Goal: Information Seeking & Learning: Learn about a topic

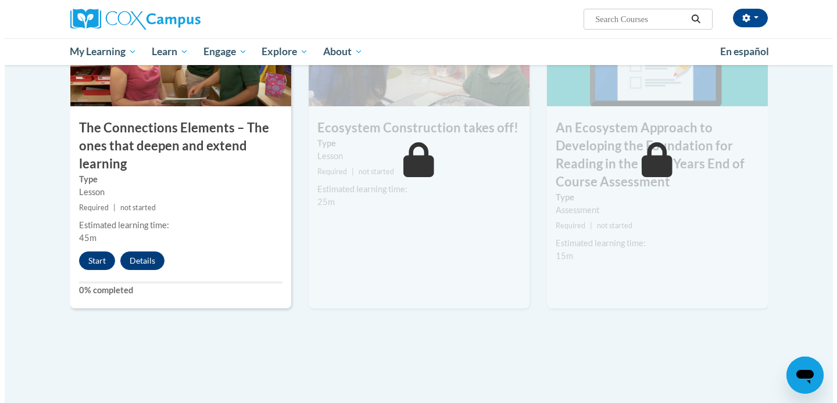
scroll to position [986, 0]
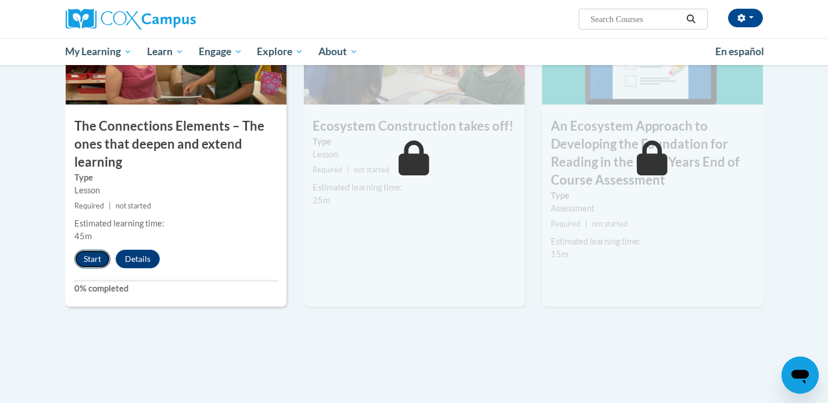
click at [90, 260] on button "Start" at bounding box center [92, 259] width 36 height 19
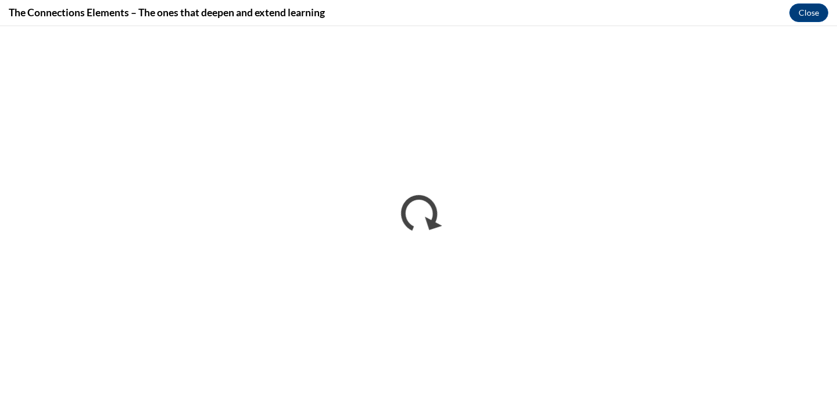
scroll to position [0, 0]
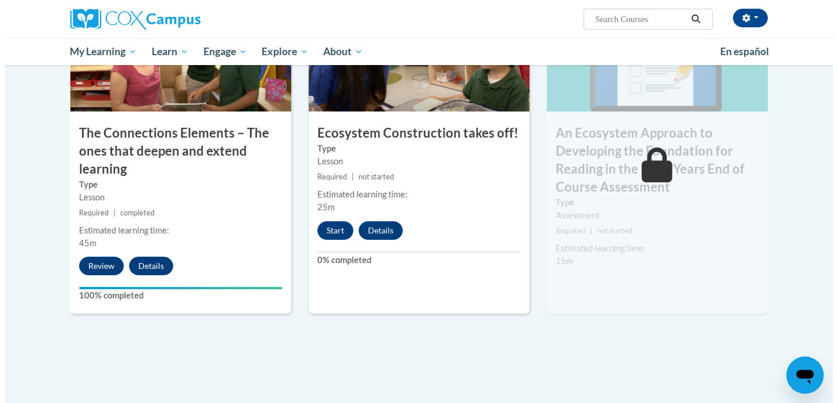
scroll to position [964, 0]
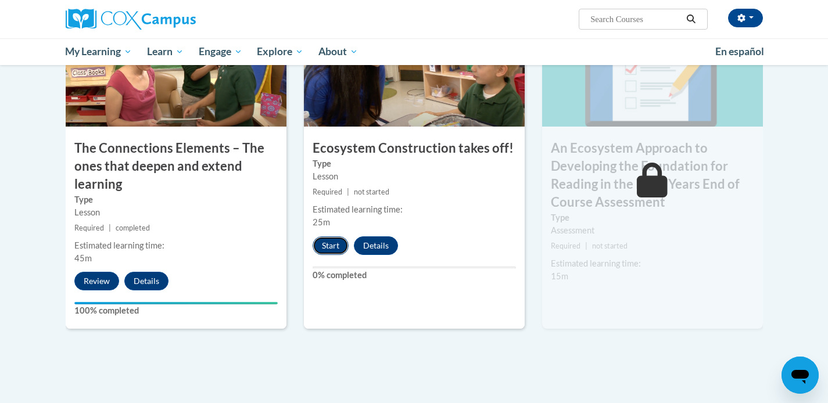
click at [332, 248] on button "Start" at bounding box center [331, 246] width 36 height 19
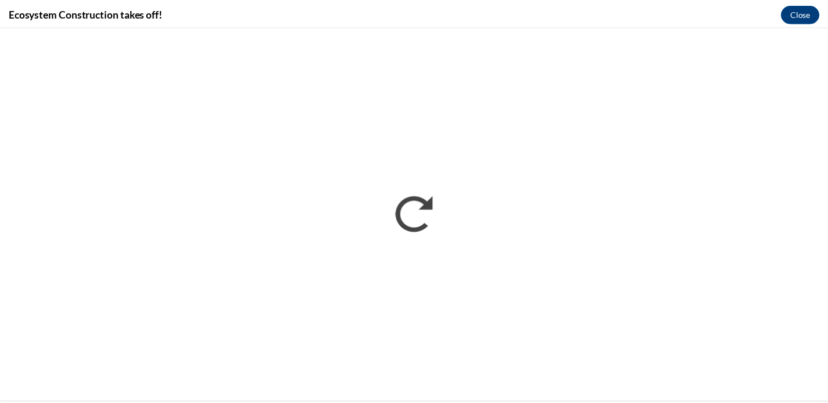
scroll to position [0, 0]
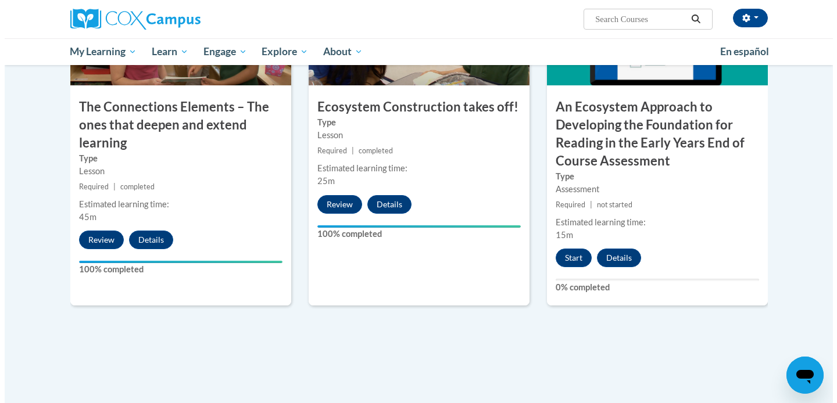
scroll to position [999, 0]
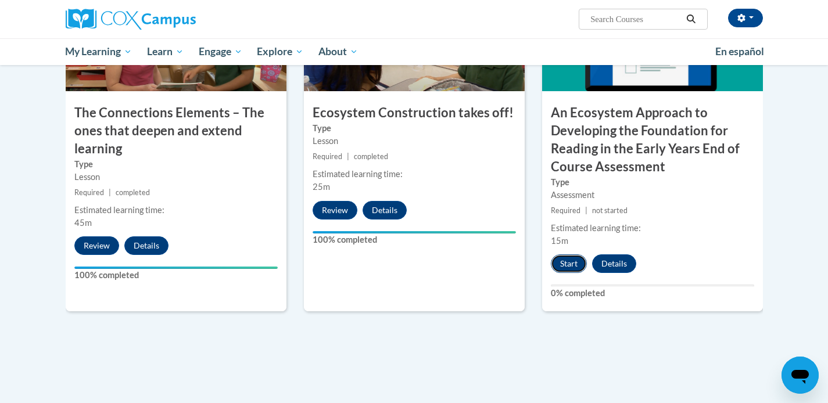
click at [564, 263] on button "Start" at bounding box center [569, 264] width 36 height 19
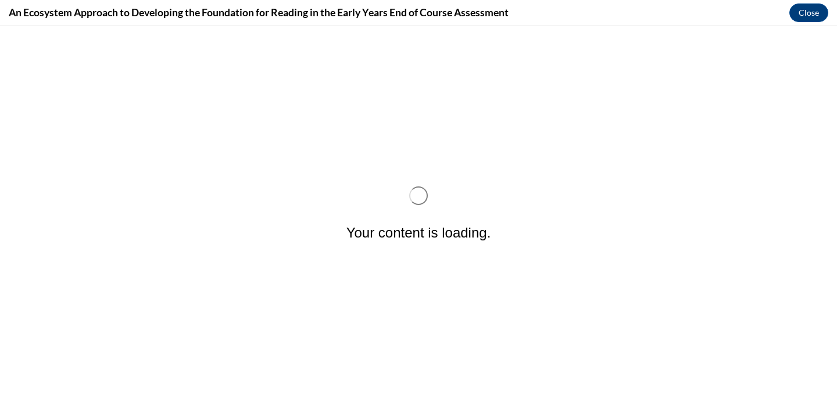
scroll to position [0, 0]
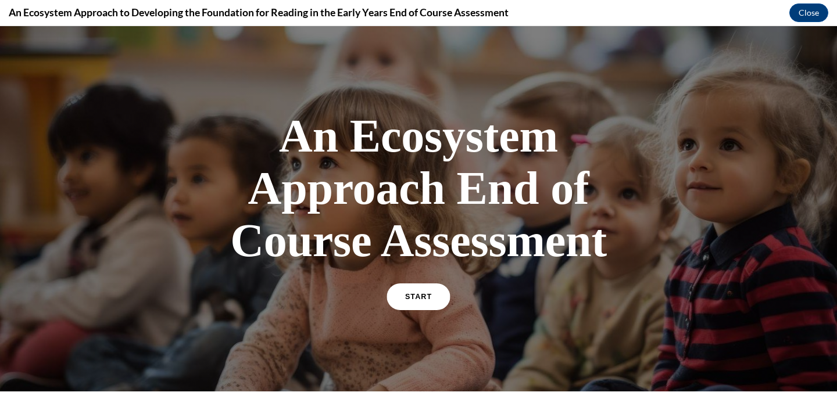
click at [438, 292] on link "START" at bounding box center [417, 297] width 63 height 27
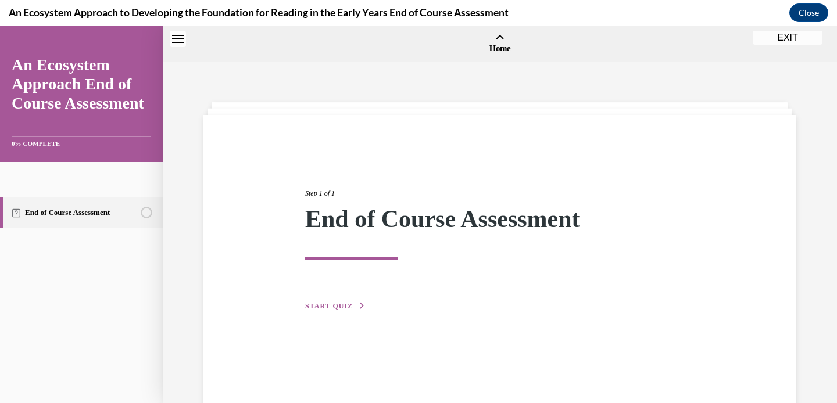
scroll to position [36, 0]
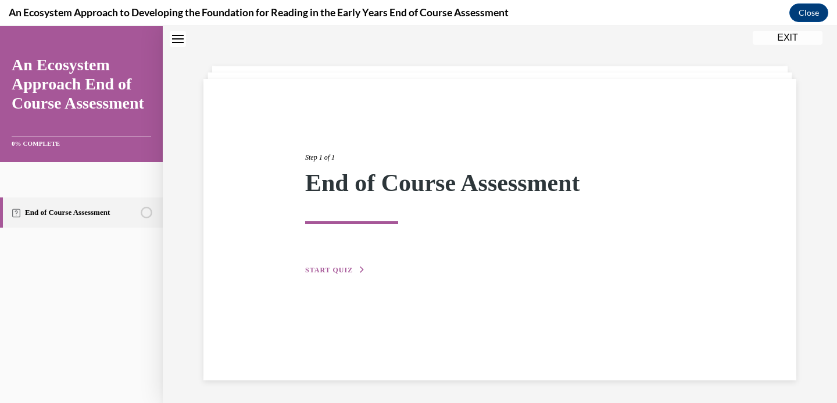
click at [331, 273] on span "START QUIZ" at bounding box center [329, 270] width 48 height 8
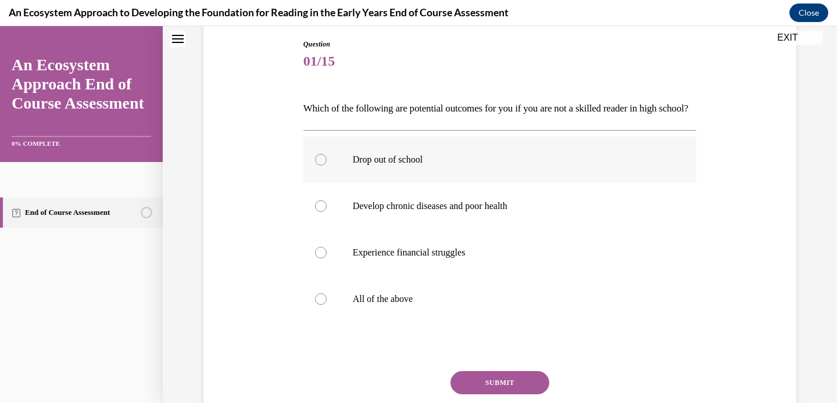
scroll to position [120, 0]
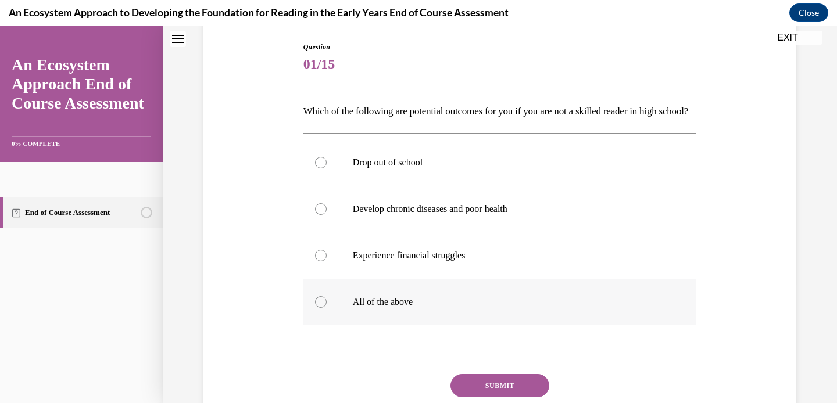
click at [361, 325] on label "All of the above" at bounding box center [499, 302] width 393 height 46
click at [327, 308] on input "All of the above" at bounding box center [321, 302] width 12 height 12
radio input "true"
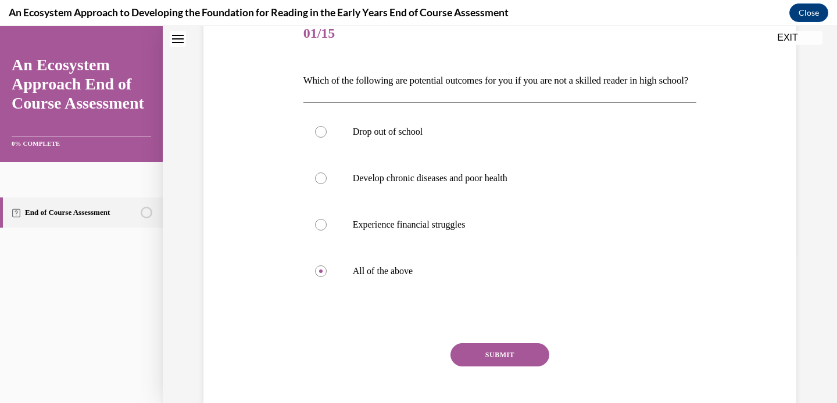
click at [480, 367] on button "SUBMIT" at bounding box center [499, 354] width 99 height 23
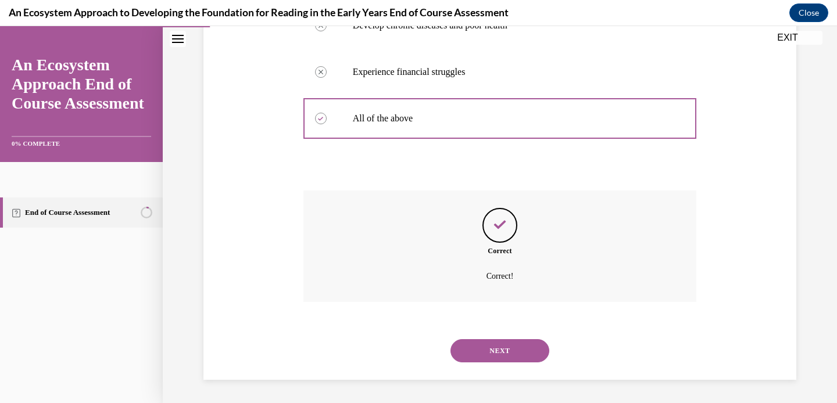
scroll to position [316, 0]
click at [501, 357] on button "NEXT" at bounding box center [499, 350] width 99 height 23
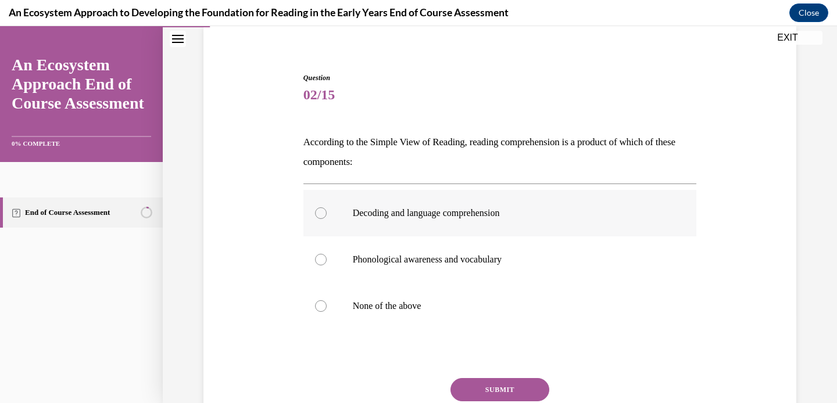
scroll to position [89, 0]
click at [474, 263] on p "Phonological awareness and vocabulary" at bounding box center [510, 259] width 315 height 12
click at [327, 263] on input "Phonological awareness and vocabulary" at bounding box center [321, 259] width 12 height 12
radio input "true"
click at [503, 382] on button "SUBMIT" at bounding box center [499, 389] width 99 height 23
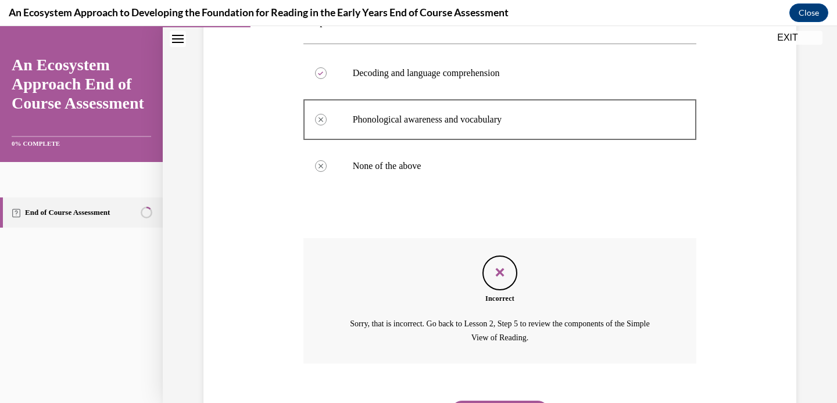
scroll to position [244, 0]
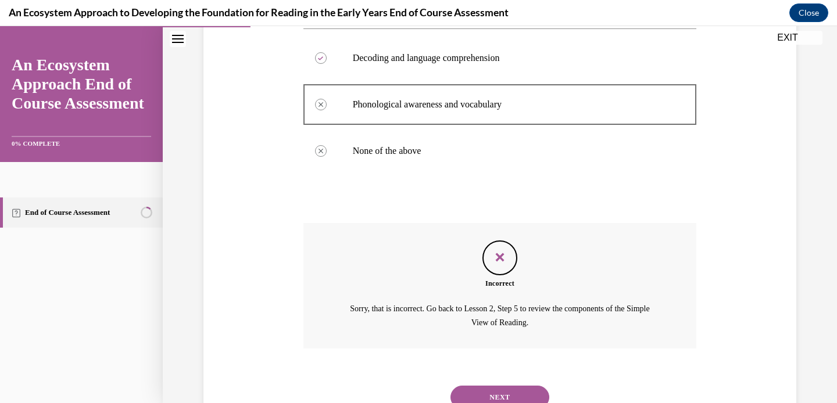
click at [483, 392] on button "NEXT" at bounding box center [499, 397] width 99 height 23
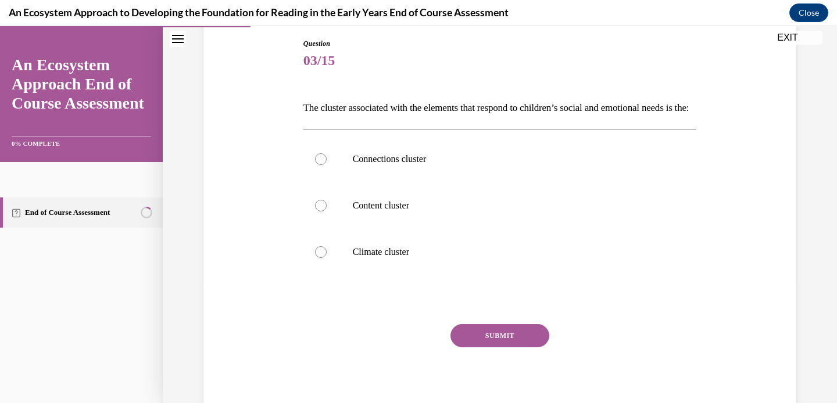
scroll to position [121, 0]
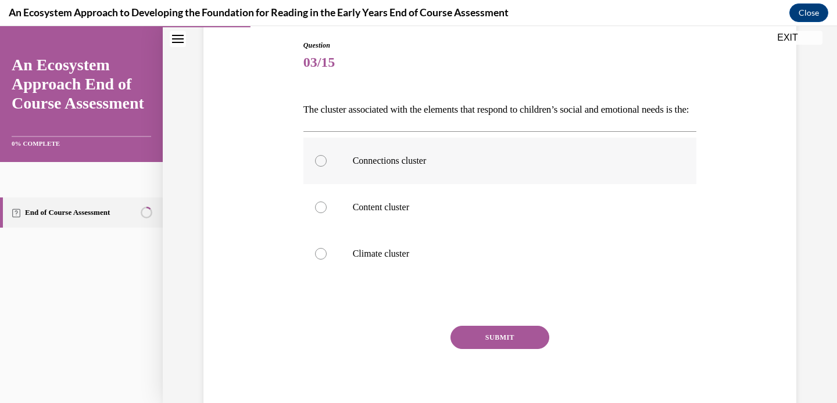
click at [372, 167] on p "Connections cluster" at bounding box center [510, 161] width 315 height 12
click at [327, 167] on input "Connections cluster" at bounding box center [321, 161] width 12 height 12
radio input "true"
click at [481, 349] on button "SUBMIT" at bounding box center [499, 337] width 99 height 23
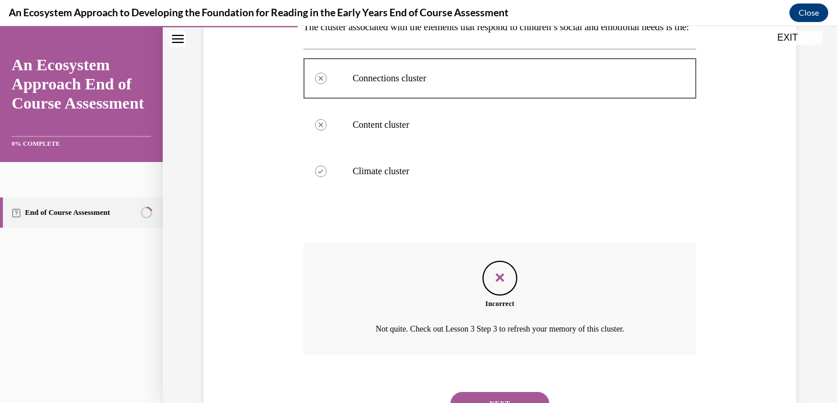
scroll to position [277, 0]
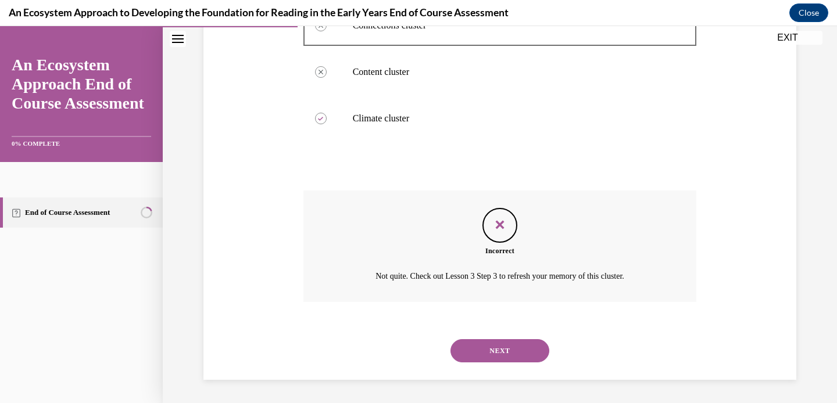
click at [485, 353] on button "NEXT" at bounding box center [499, 350] width 99 height 23
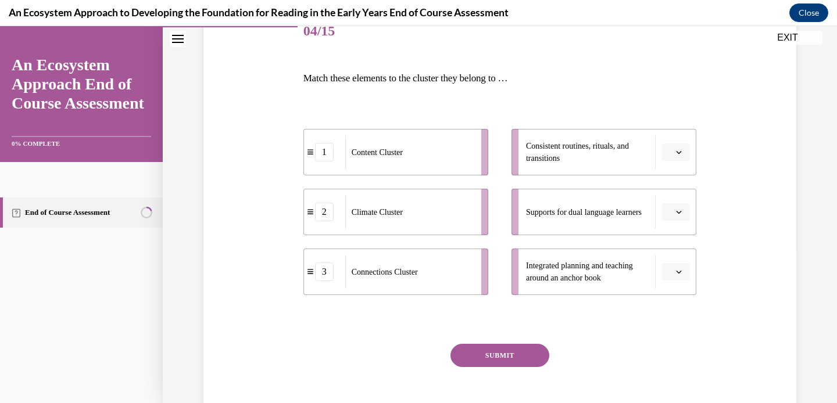
scroll to position [150, 0]
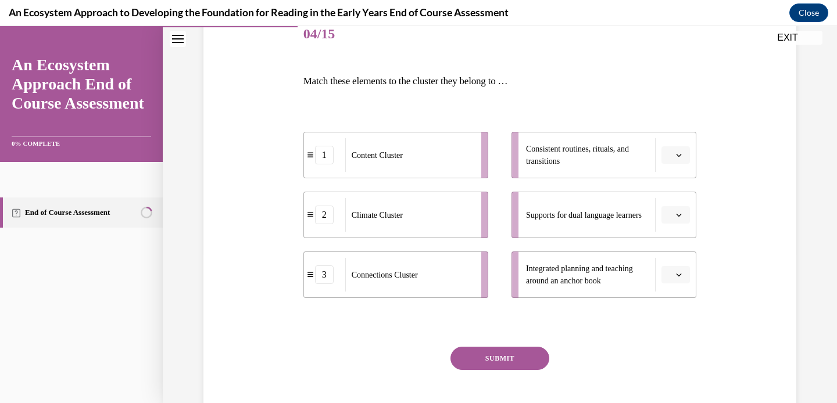
click at [675, 153] on span "button" at bounding box center [679, 155] width 8 height 8
click at [671, 230] on div "2" at bounding box center [669, 227] width 29 height 23
click at [672, 220] on button "button" at bounding box center [675, 214] width 28 height 17
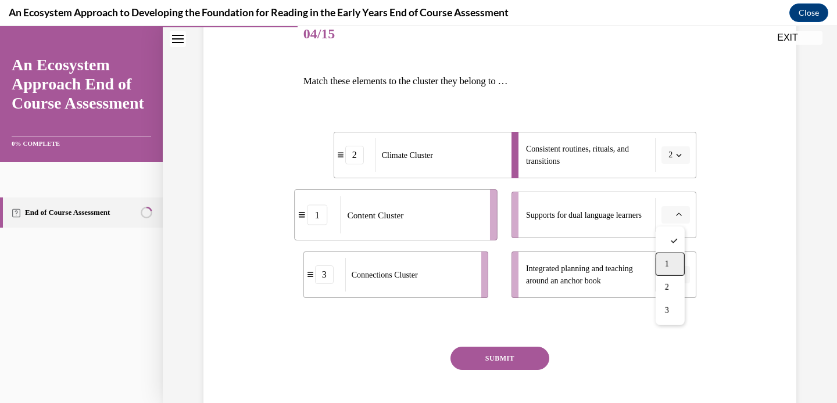
click at [671, 267] on div "1" at bounding box center [669, 264] width 29 height 23
click at [676, 274] on icon "button" at bounding box center [679, 275] width 6 height 6
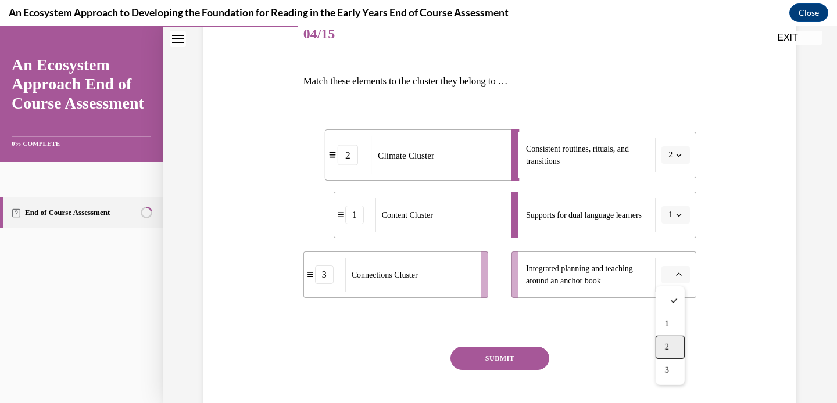
click at [668, 344] on span "2" at bounding box center [667, 347] width 4 height 9
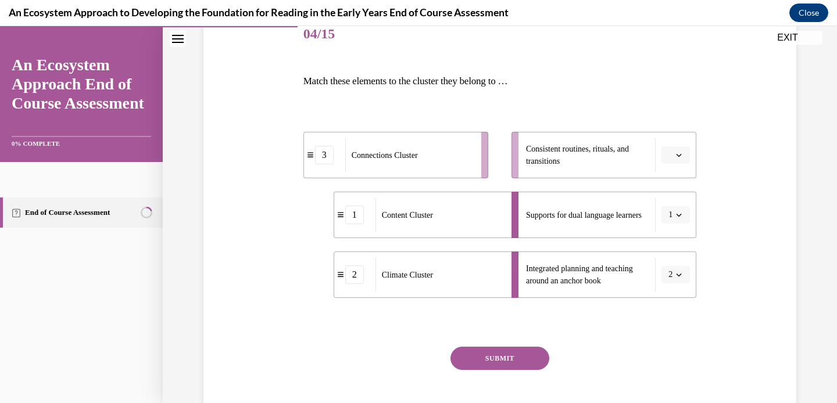
click at [675, 277] on span "button" at bounding box center [679, 275] width 8 height 8
click at [668, 324] on div "1" at bounding box center [667, 324] width 29 height 23
click at [668, 216] on span "Please select an option" at bounding box center [670, 215] width 4 height 12
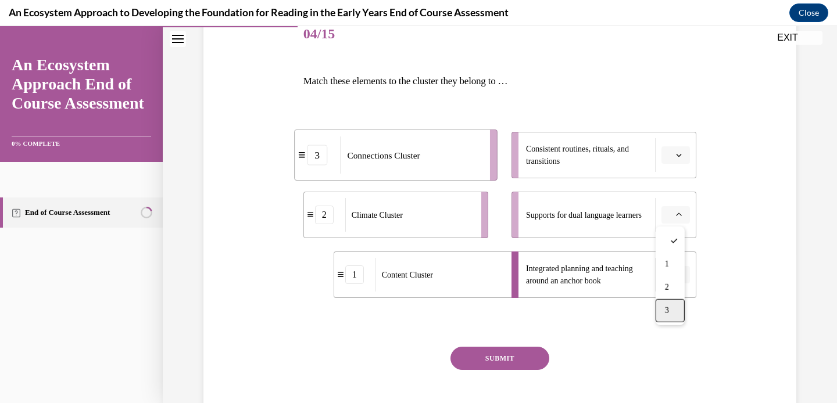
click at [672, 315] on div "3" at bounding box center [669, 310] width 29 height 23
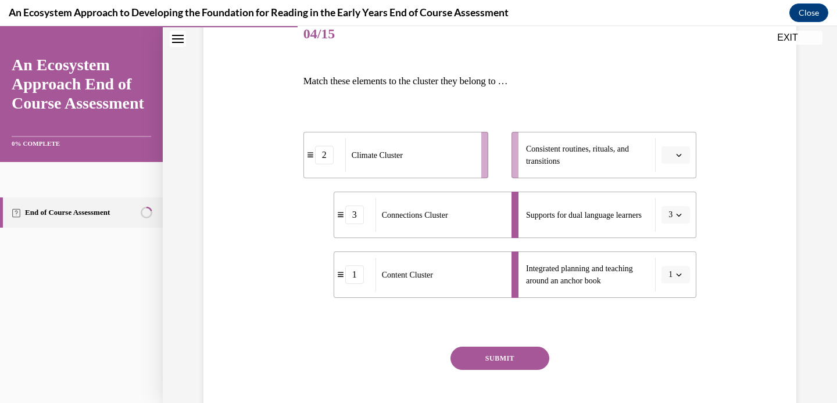
click at [517, 365] on button "SUBMIT" at bounding box center [499, 358] width 99 height 23
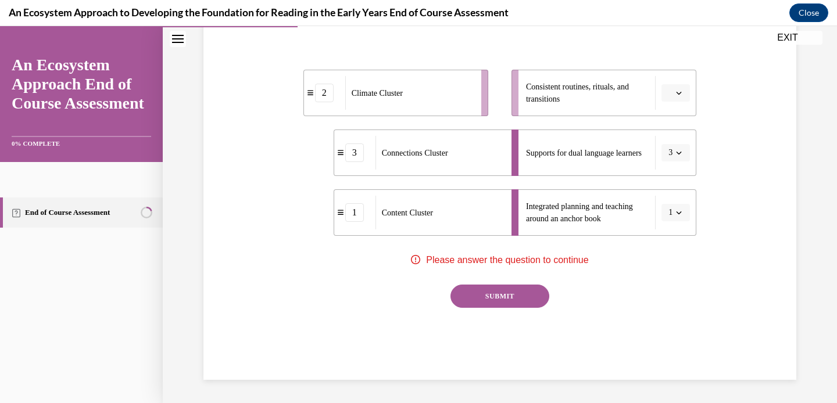
click at [675, 91] on span "button" at bounding box center [679, 93] width 8 height 8
click at [673, 167] on div "2" at bounding box center [669, 165] width 29 height 23
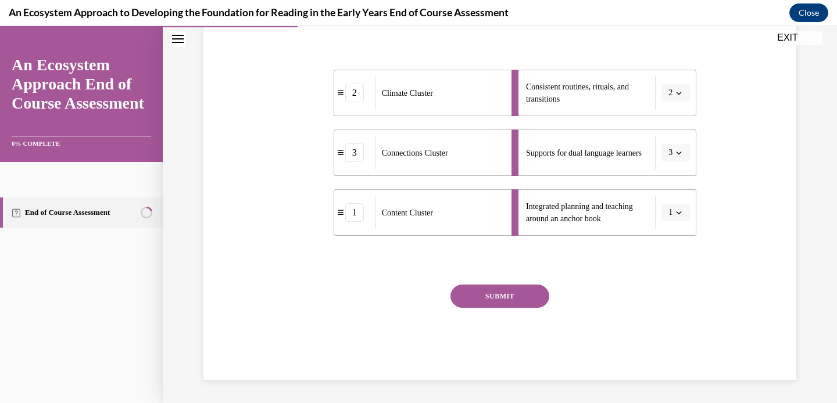
click at [522, 300] on button "SUBMIT" at bounding box center [499, 296] width 99 height 23
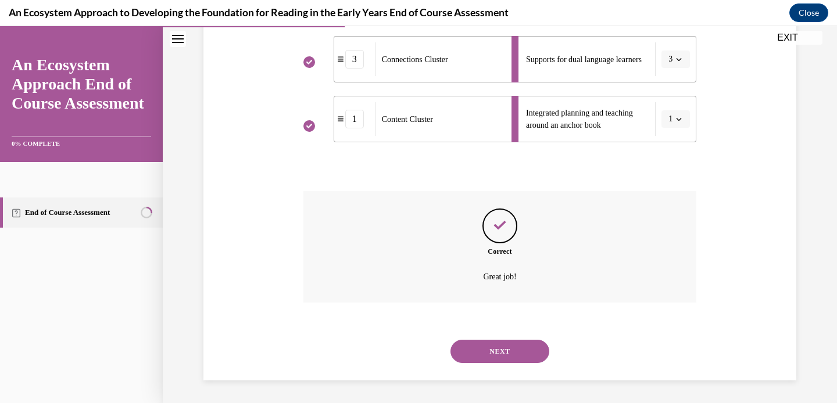
scroll to position [306, 0]
click at [507, 350] on button "NEXT" at bounding box center [499, 350] width 99 height 23
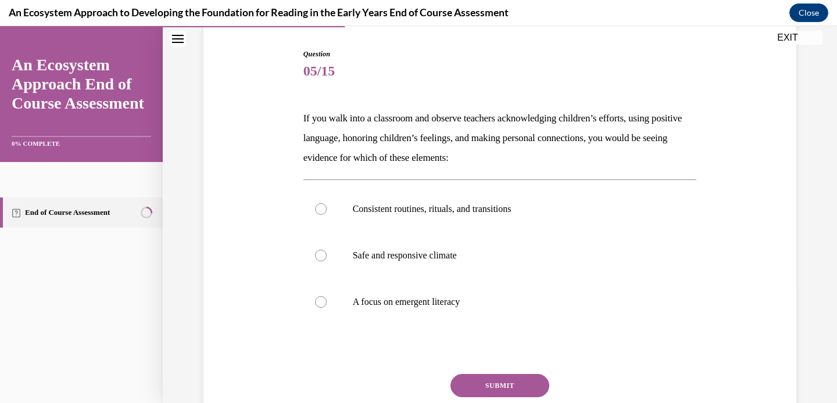
scroll to position [113, 0]
click at [482, 257] on p "Safe and responsive climate" at bounding box center [510, 255] width 315 height 12
click at [327, 257] on input "Safe and responsive climate" at bounding box center [321, 255] width 12 height 12
radio input "true"
click at [508, 383] on button "SUBMIT" at bounding box center [499, 385] width 99 height 23
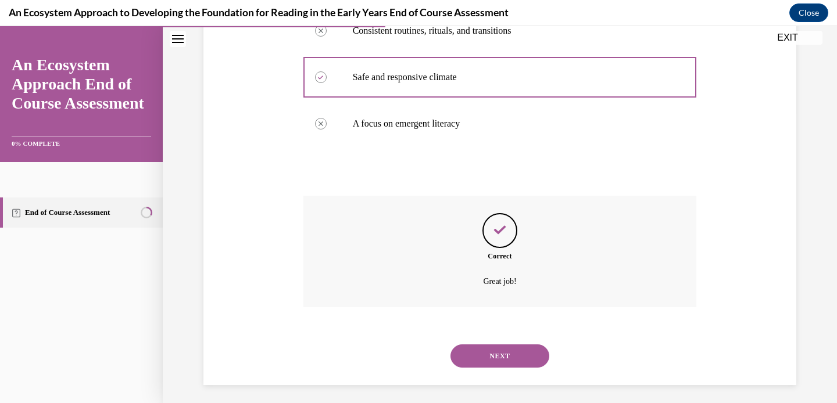
scroll to position [296, 0]
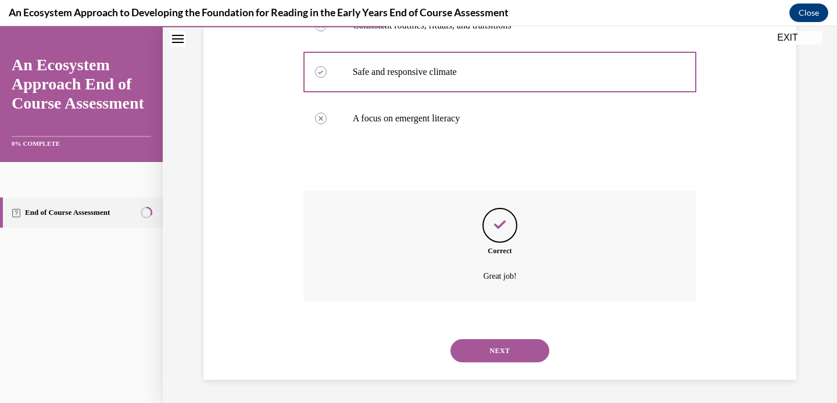
click at [509, 349] on button "NEXT" at bounding box center [499, 350] width 99 height 23
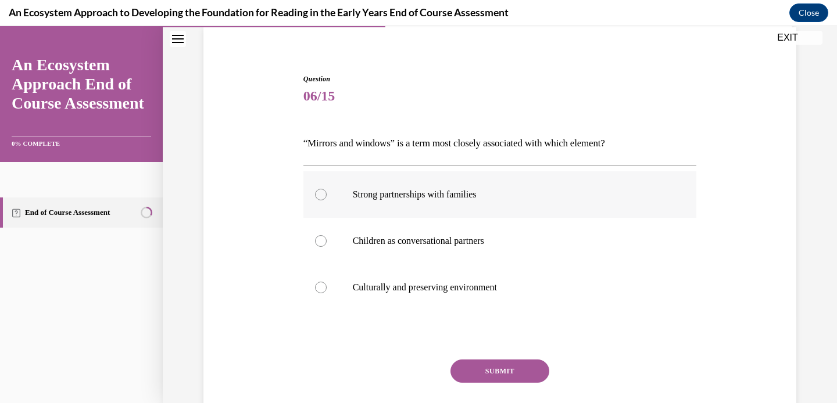
scroll to position [88, 0]
click at [543, 286] on p "Culturally and preserving environment" at bounding box center [510, 288] width 315 height 12
click at [327, 286] on input "Culturally and preserving environment" at bounding box center [321, 288] width 12 height 12
radio input "true"
click at [514, 366] on button "SUBMIT" at bounding box center [499, 371] width 99 height 23
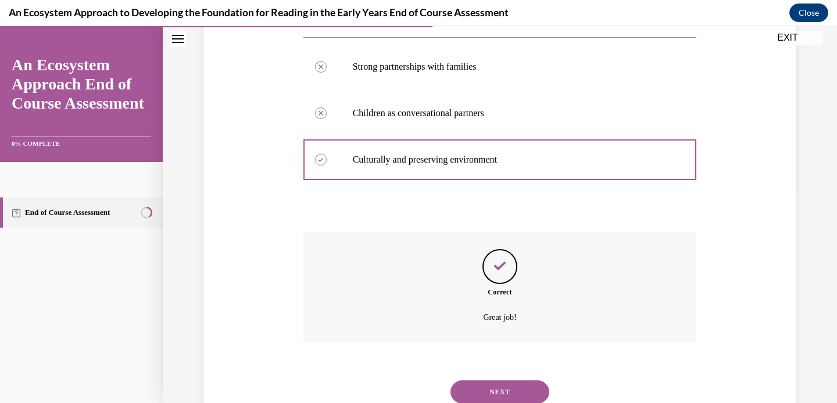
scroll to position [257, 0]
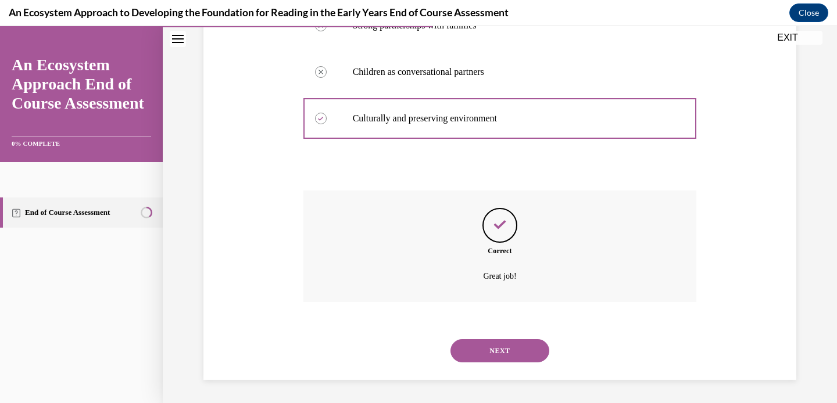
click at [509, 355] on button "NEXT" at bounding box center [499, 350] width 99 height 23
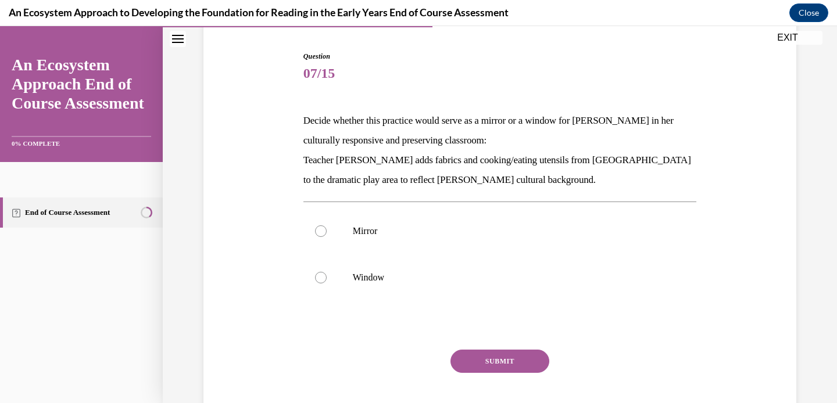
scroll to position [116, 0]
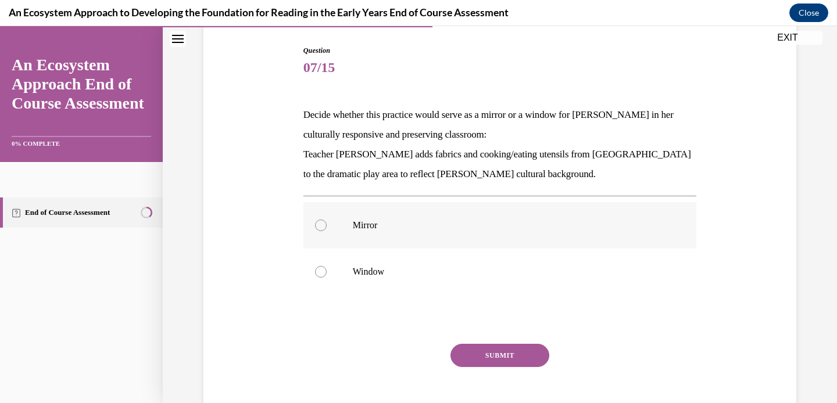
click at [389, 230] on p "Mirror" at bounding box center [510, 226] width 315 height 12
click at [327, 230] on input "Mirror" at bounding box center [321, 226] width 12 height 12
radio input "true"
click at [472, 354] on button "SUBMIT" at bounding box center [499, 355] width 99 height 23
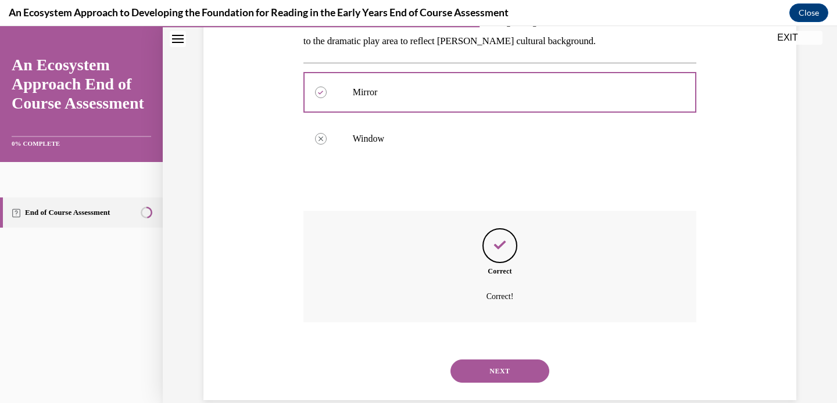
scroll to position [270, 0]
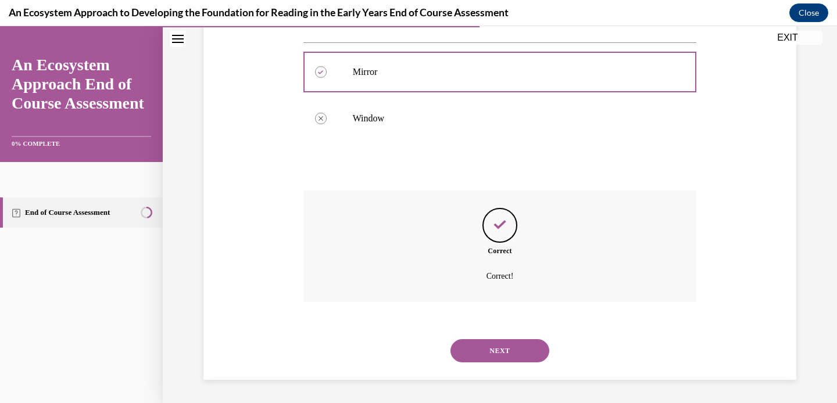
click at [506, 347] on button "NEXT" at bounding box center [499, 350] width 99 height 23
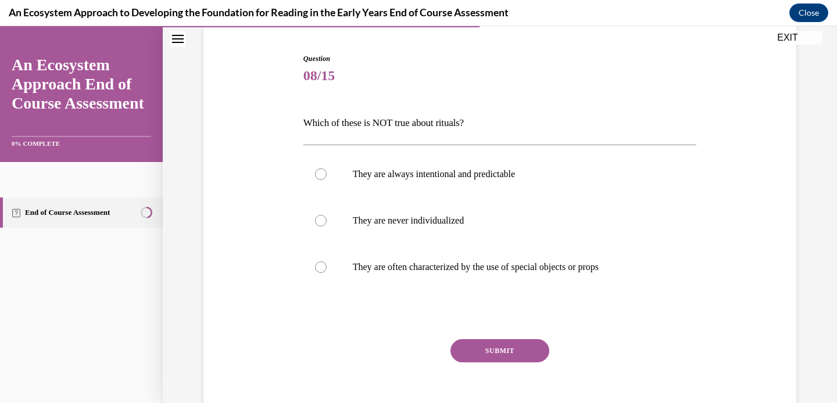
scroll to position [99, 0]
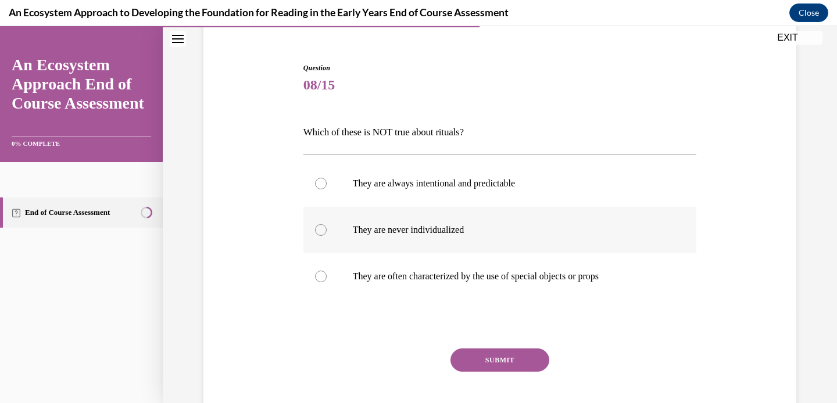
click at [449, 233] on p "They are never individualized" at bounding box center [510, 230] width 315 height 12
click at [327, 233] on input "They are never individualized" at bounding box center [321, 230] width 12 height 12
radio input "true"
click at [489, 361] on button "SUBMIT" at bounding box center [499, 360] width 99 height 23
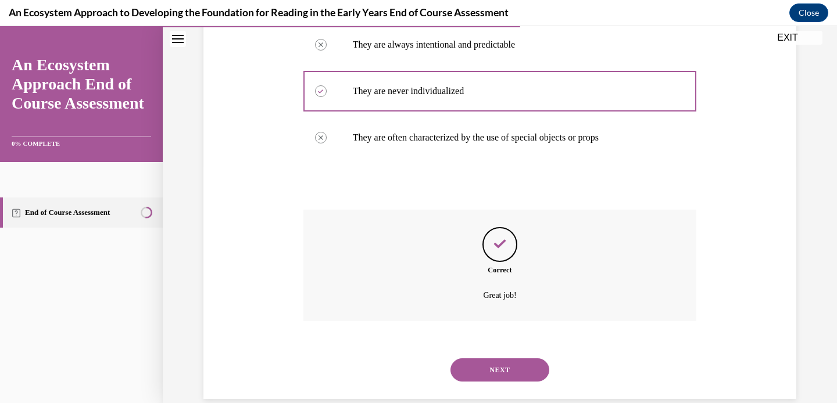
scroll to position [257, 0]
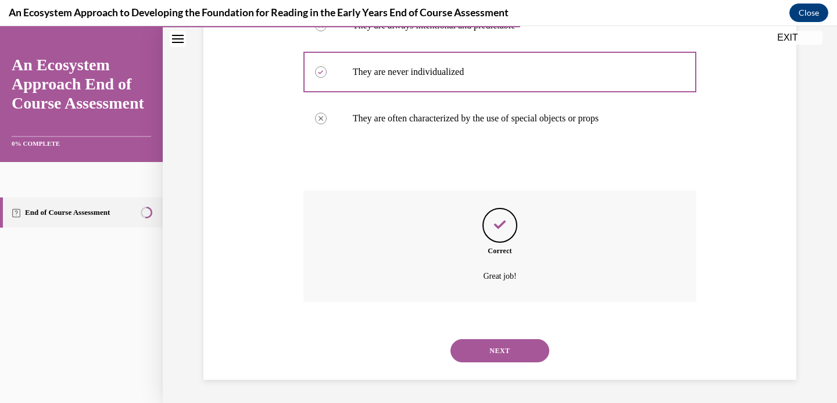
click at [508, 350] on button "NEXT" at bounding box center [499, 350] width 99 height 23
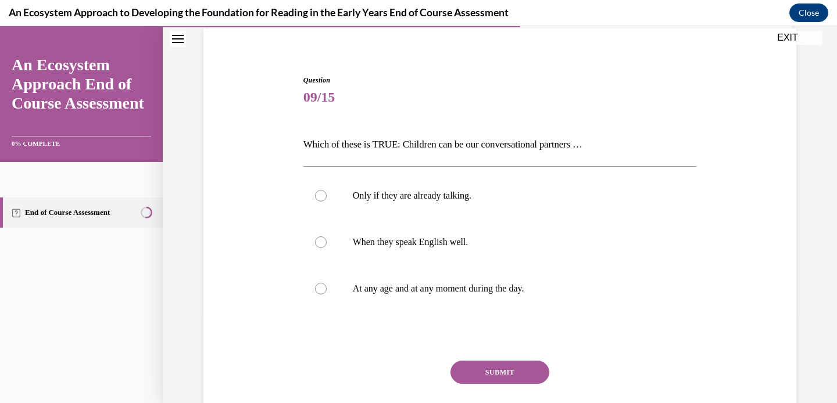
scroll to position [95, 0]
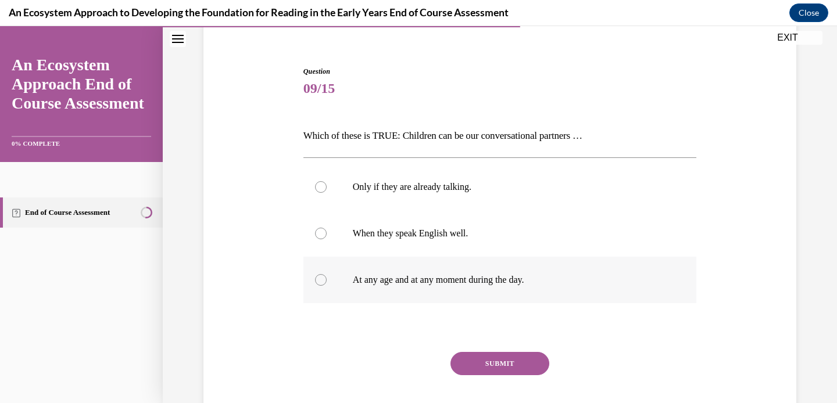
click at [554, 277] on p "At any age and at any moment during the day." at bounding box center [510, 280] width 315 height 12
click at [327, 277] on input "At any age and at any moment during the day." at bounding box center [321, 280] width 12 height 12
radio input "true"
click at [508, 359] on button "SUBMIT" at bounding box center [499, 363] width 99 height 23
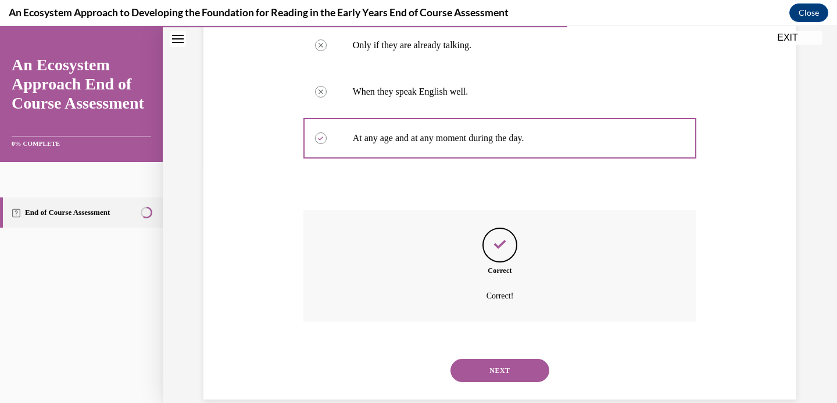
scroll to position [257, 0]
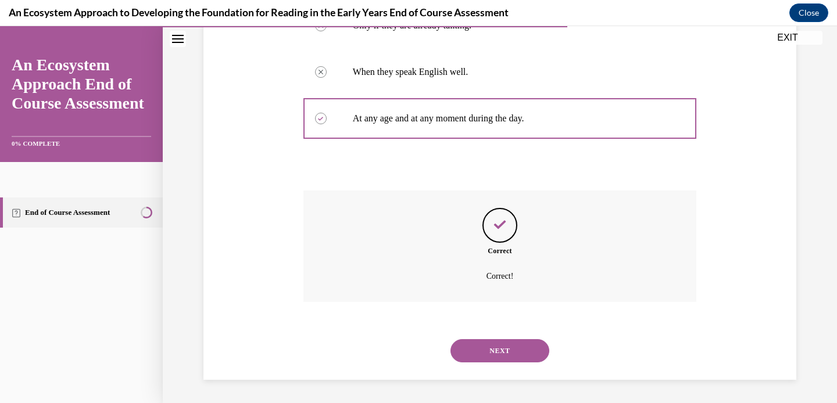
click at [503, 347] on button "NEXT" at bounding box center [499, 350] width 99 height 23
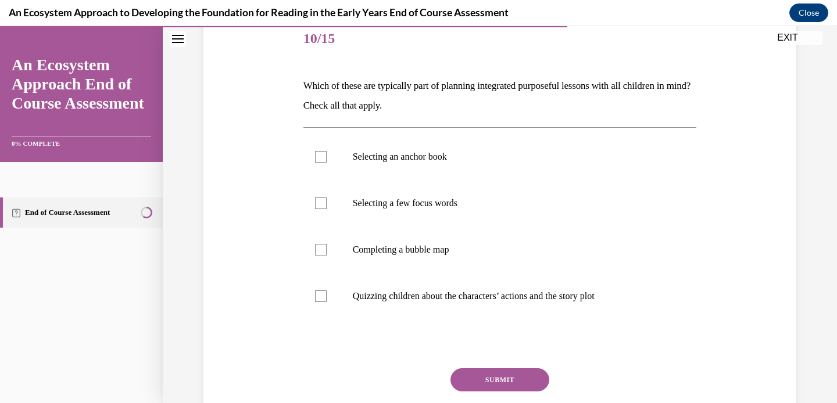
scroll to position [146, 0]
click at [303, 242] on label "Completing a bubble map" at bounding box center [499, 248] width 393 height 46
click at [315, 243] on input "Completing a bubble map" at bounding box center [321, 249] width 12 height 12
checkbox input "true"
click at [315, 206] on div at bounding box center [321, 202] width 12 height 12
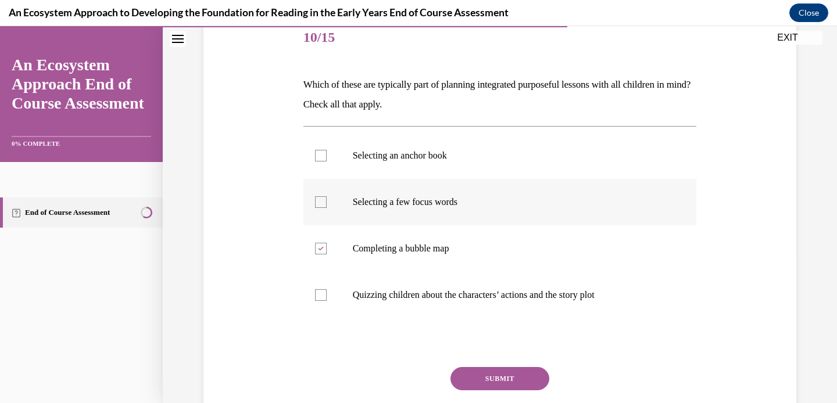
click at [315, 206] on input "Selecting a few focus words" at bounding box center [321, 202] width 12 height 12
checkbox input "true"
click at [315, 150] on div at bounding box center [321, 156] width 12 height 12
click at [315, 150] on input "Selecting an anchor book" at bounding box center [321, 156] width 12 height 12
checkbox input "true"
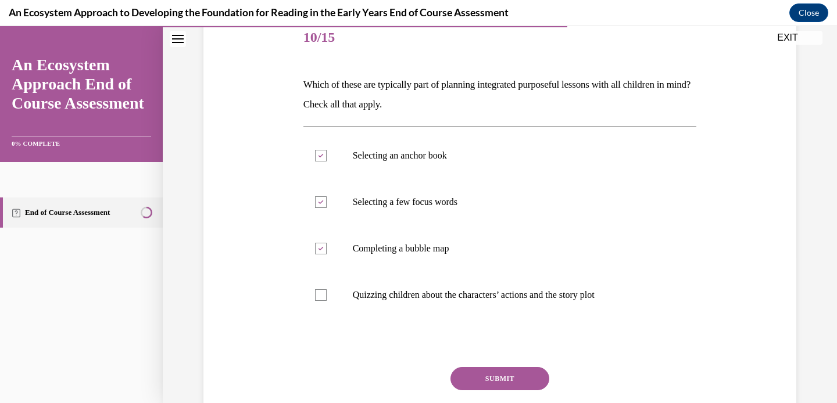
click at [508, 384] on button "SUBMIT" at bounding box center [499, 378] width 99 height 23
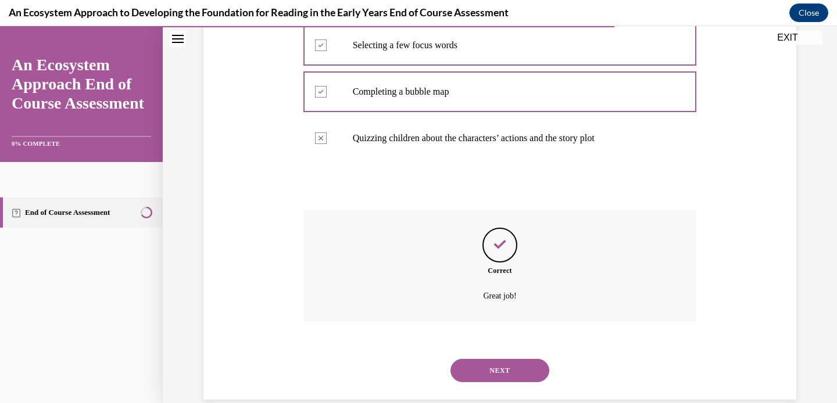
scroll to position [323, 0]
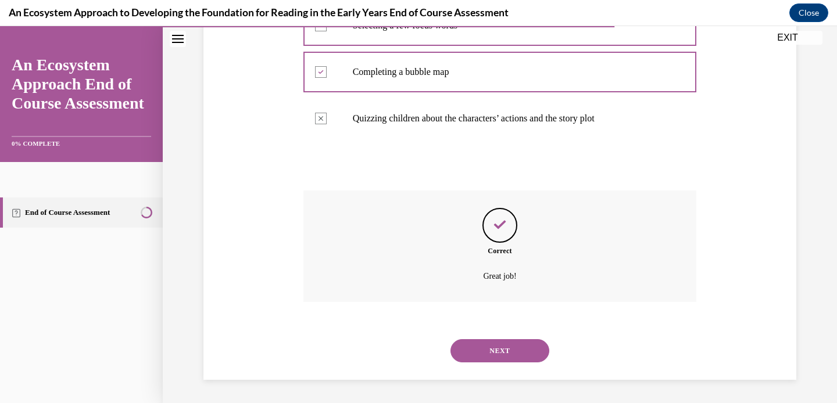
click at [508, 350] on button "NEXT" at bounding box center [499, 350] width 99 height 23
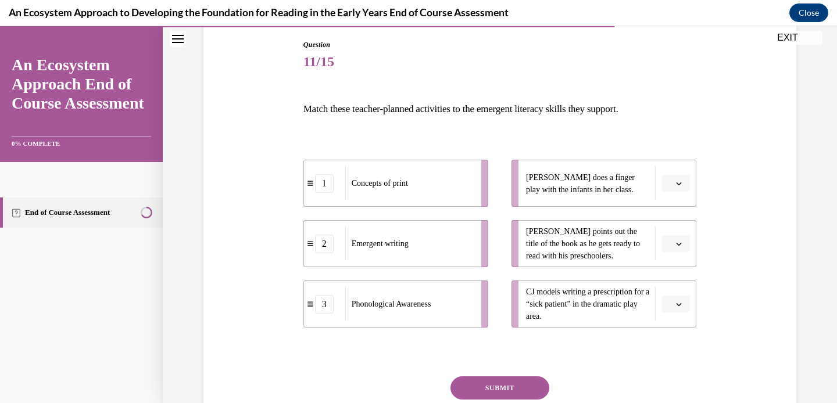
scroll to position [131, 0]
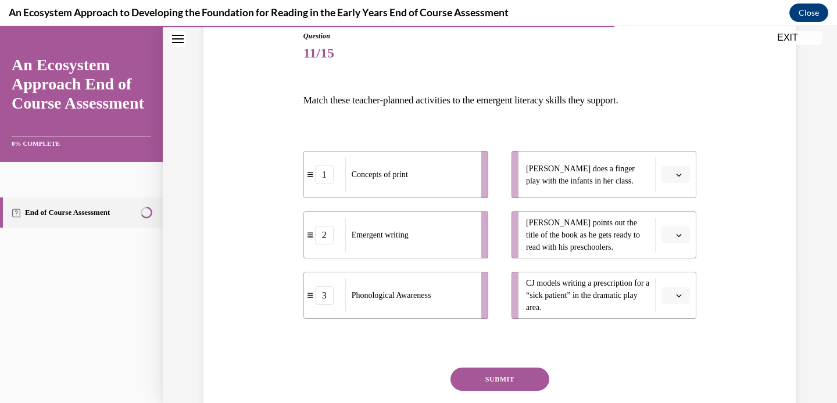
click at [676, 174] on icon "button" at bounding box center [679, 175] width 6 height 6
click at [680, 270] on div "3" at bounding box center [669, 270] width 29 height 23
click at [676, 234] on icon "button" at bounding box center [678, 235] width 5 height 3
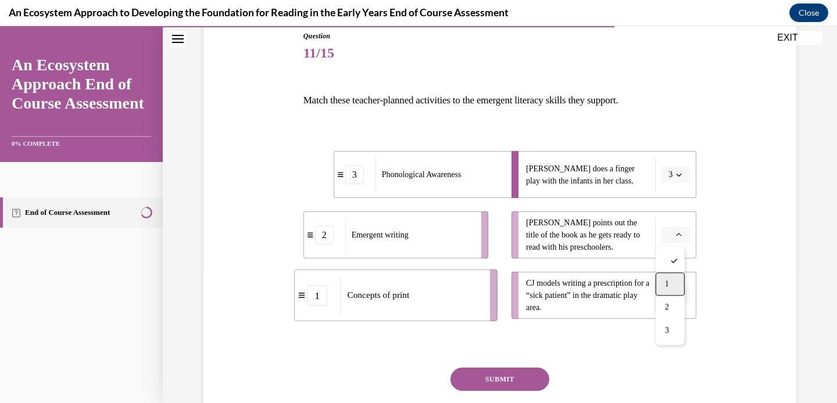
click at [673, 285] on div "1" at bounding box center [669, 284] width 29 height 23
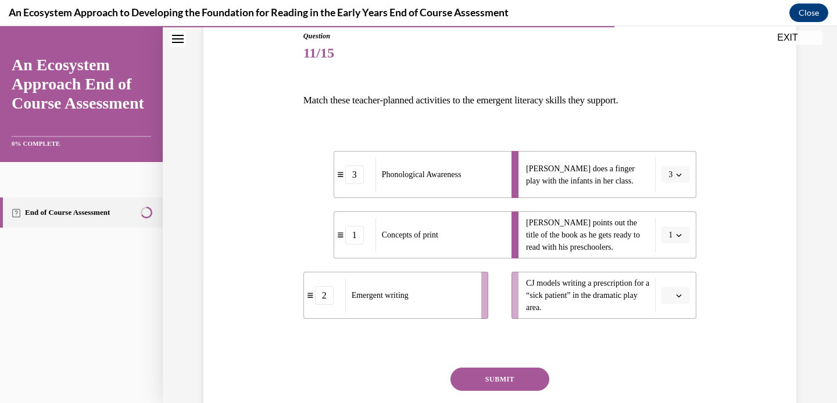
click at [668, 293] on span "Please select an option" at bounding box center [670, 296] width 4 height 12
click at [663, 243] on div "2" at bounding box center [669, 246] width 29 height 23
click at [514, 379] on button "SUBMIT" at bounding box center [499, 379] width 99 height 23
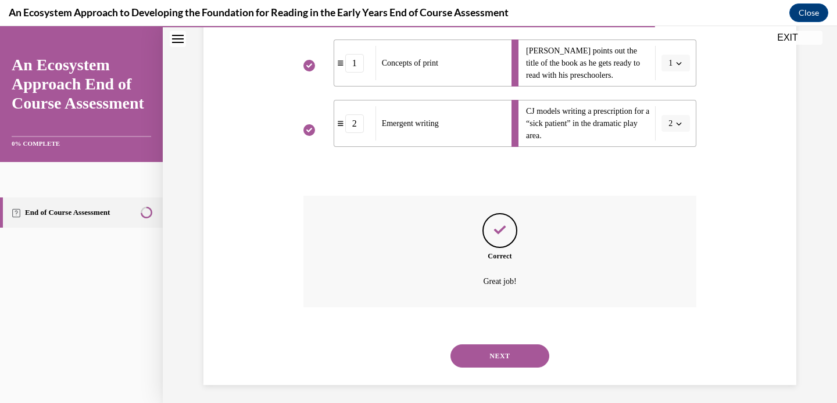
scroll to position [308, 0]
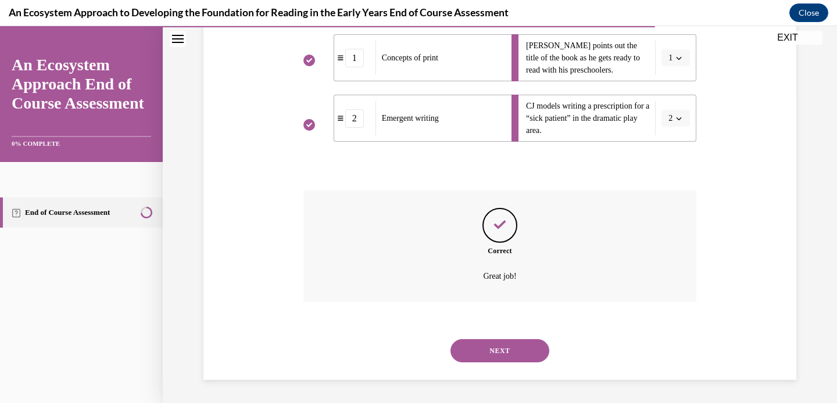
click at [508, 354] on button "NEXT" at bounding box center [499, 350] width 99 height 23
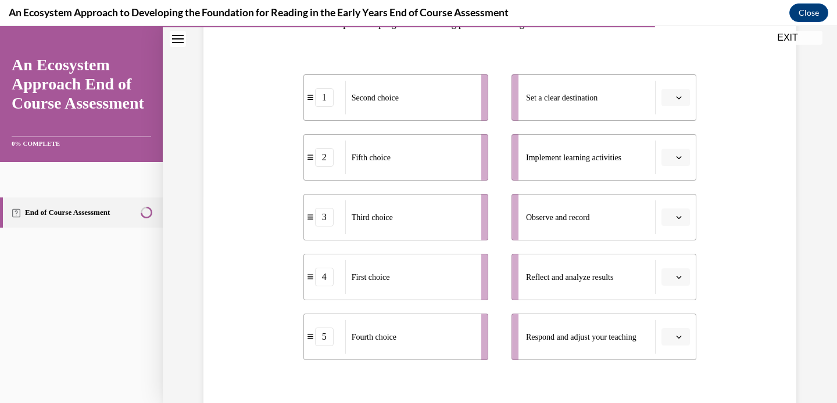
scroll to position [214, 0]
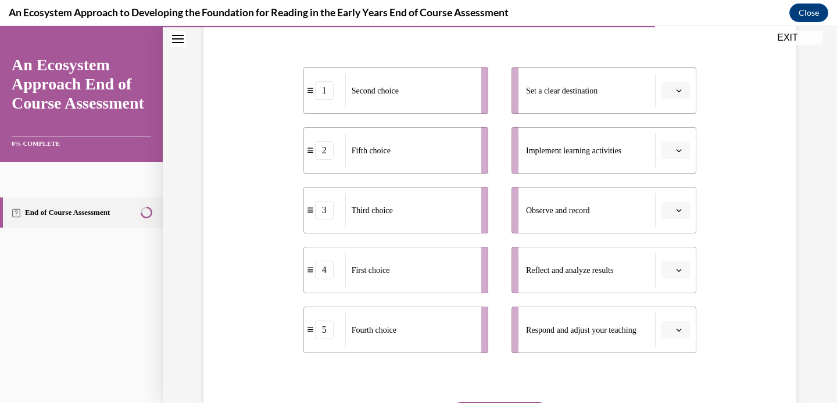
click at [671, 275] on button "button" at bounding box center [675, 269] width 28 height 17
click at [665, 220] on span "4" at bounding box center [667, 220] width 4 height 9
click at [677, 327] on icon "button" at bounding box center [679, 330] width 6 height 6
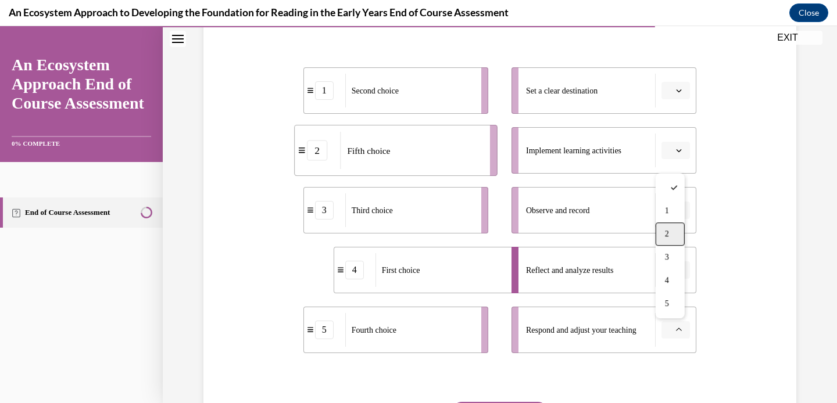
click at [665, 232] on span "2" at bounding box center [667, 234] width 4 height 9
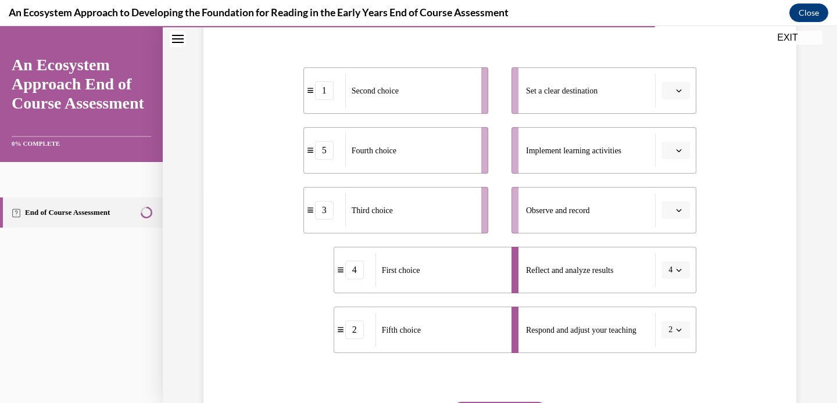
click at [677, 90] on span "button" at bounding box center [679, 91] width 8 height 8
click at [671, 139] on div "1" at bounding box center [669, 139] width 29 height 23
click at [676, 149] on icon "button" at bounding box center [679, 151] width 6 height 6
click at [671, 223] on div "2" at bounding box center [669, 223] width 29 height 23
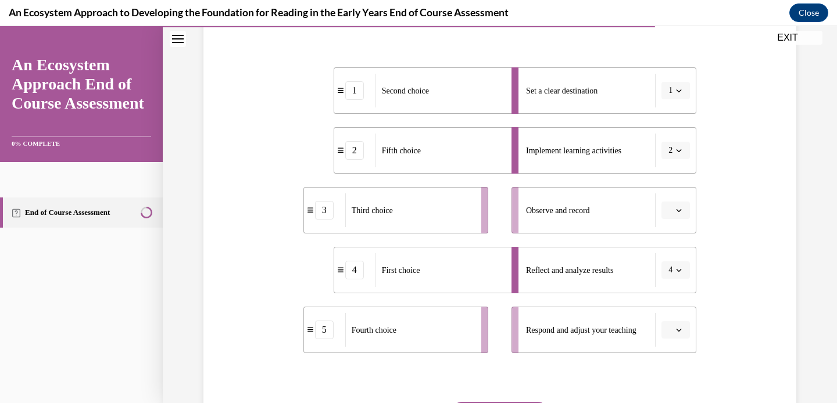
click at [679, 153] on button "2" at bounding box center [675, 150] width 28 height 17
click at [665, 196] on span "1" at bounding box center [664, 199] width 4 height 9
click at [676, 92] on icon "button" at bounding box center [679, 91] width 6 height 6
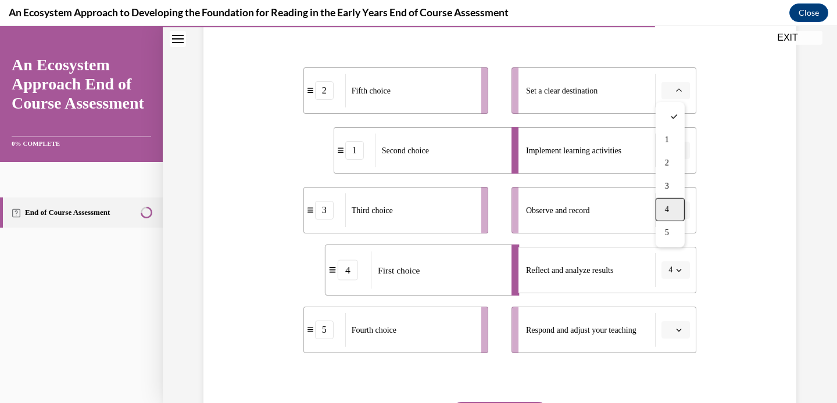
click at [669, 213] on div "4" at bounding box center [669, 209] width 29 height 23
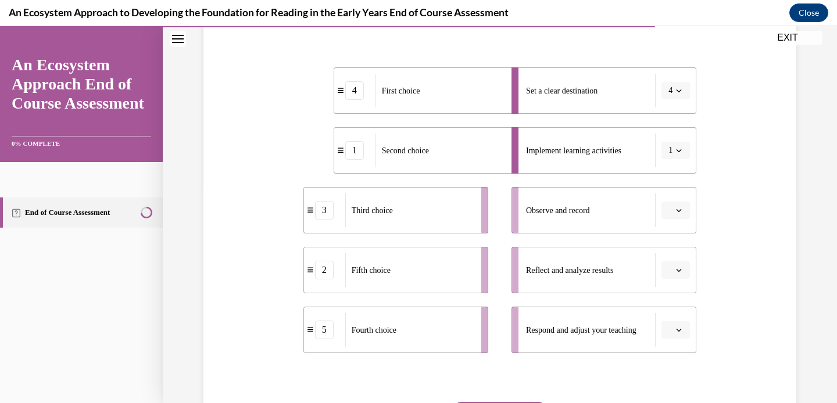
click at [677, 212] on icon "button" at bounding box center [679, 210] width 6 height 6
click at [671, 303] on div "3" at bounding box center [669, 306] width 29 height 23
click at [675, 326] on span "button" at bounding box center [679, 330] width 8 height 8
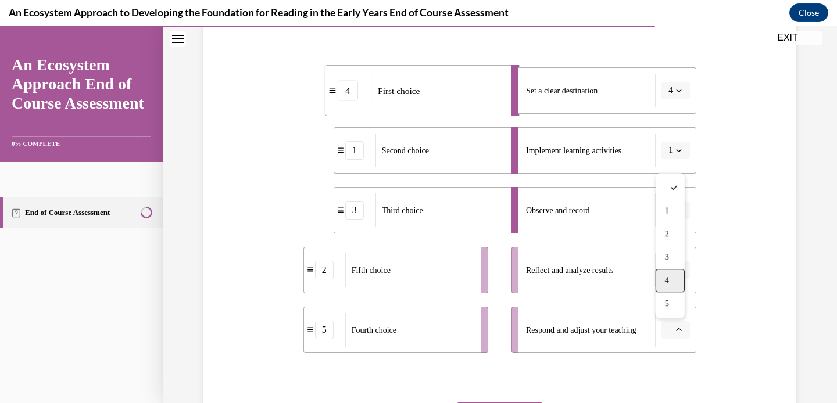
click at [665, 281] on span "4" at bounding box center [667, 280] width 4 height 9
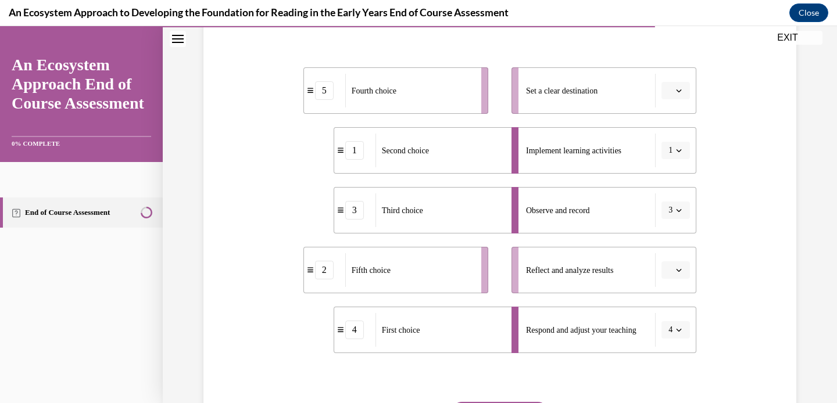
click at [676, 271] on icon "button" at bounding box center [679, 270] width 6 height 6
click at [671, 247] on div "5" at bounding box center [669, 243] width 29 height 23
click at [668, 267] on span "5" at bounding box center [670, 270] width 4 height 12
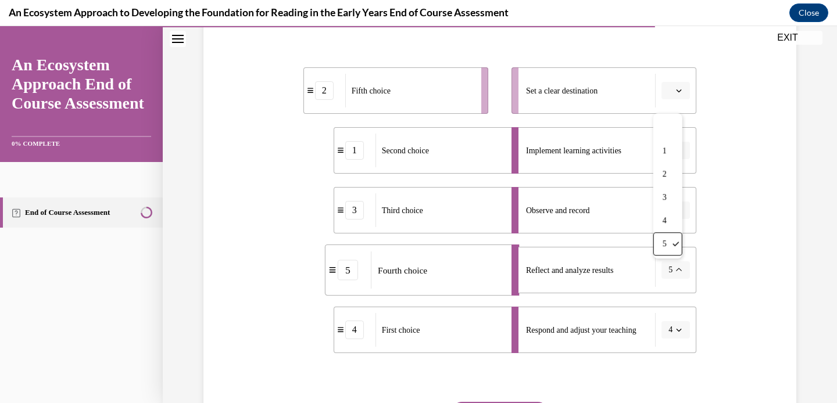
click at [676, 327] on icon "button" at bounding box center [679, 330] width 6 height 6
click at [661, 232] on div "2" at bounding box center [667, 234] width 29 height 23
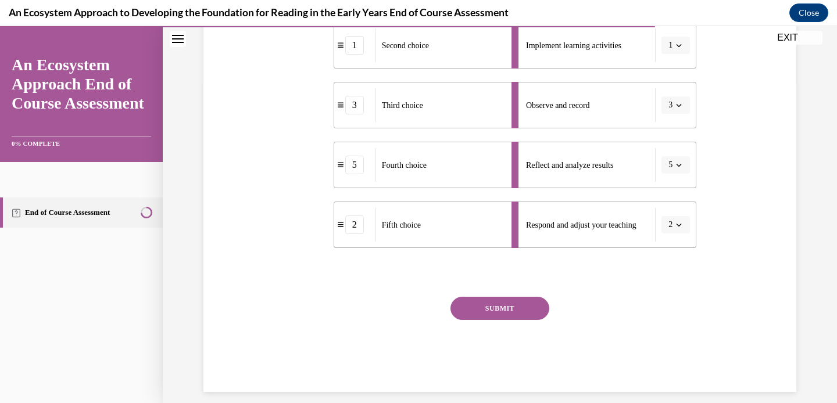
scroll to position [325, 0]
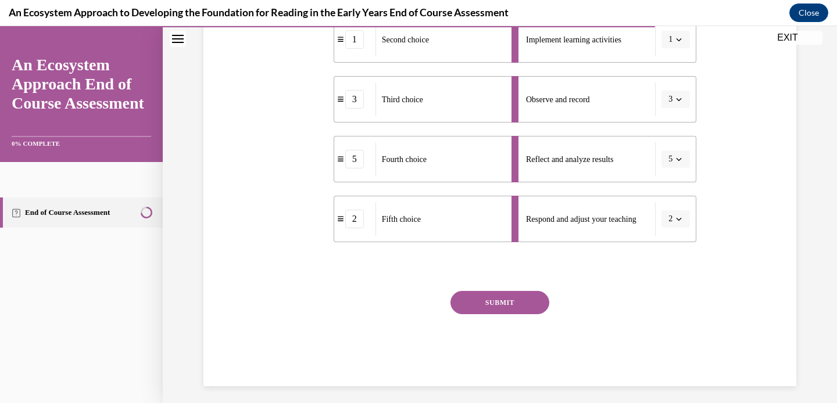
click at [499, 296] on button "SUBMIT" at bounding box center [499, 302] width 99 height 23
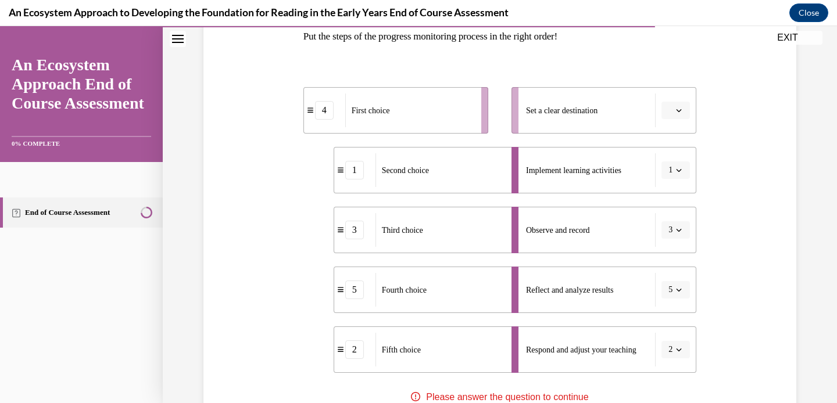
scroll to position [199, 0]
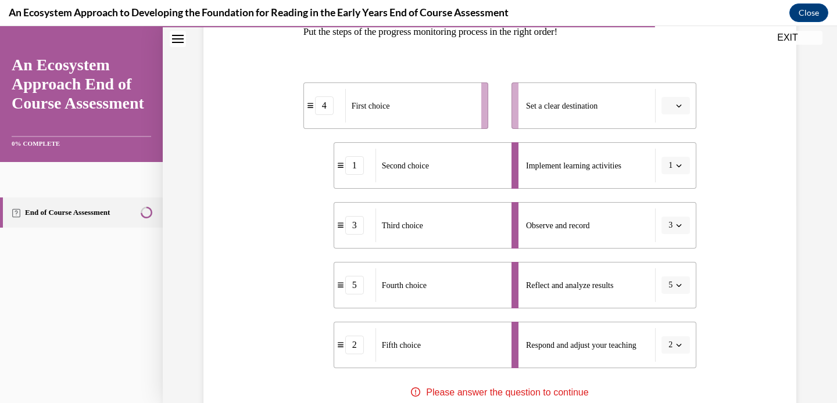
click at [675, 104] on span "button" at bounding box center [679, 106] width 8 height 8
click at [671, 222] on div "4" at bounding box center [669, 224] width 29 height 23
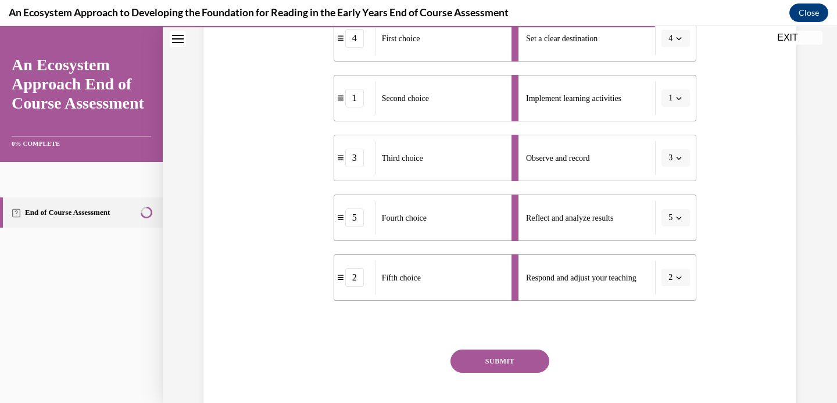
scroll to position [279, 0]
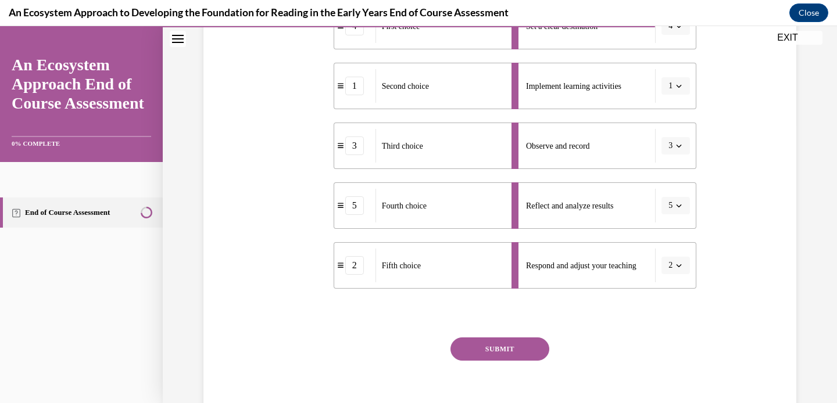
click at [484, 352] on button "SUBMIT" at bounding box center [499, 349] width 99 height 23
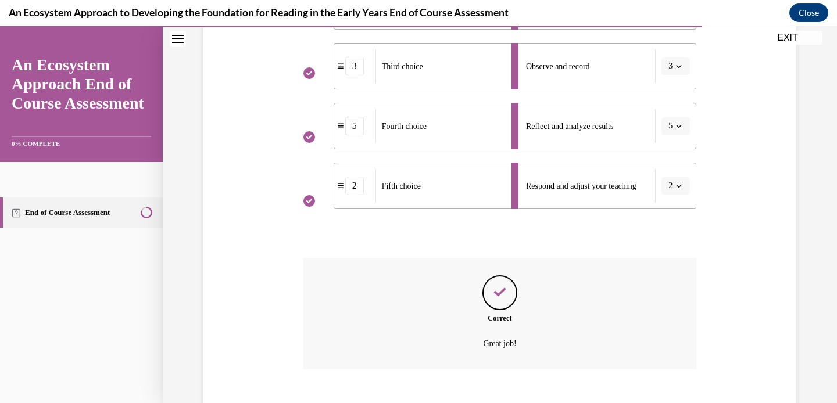
scroll to position [426, 0]
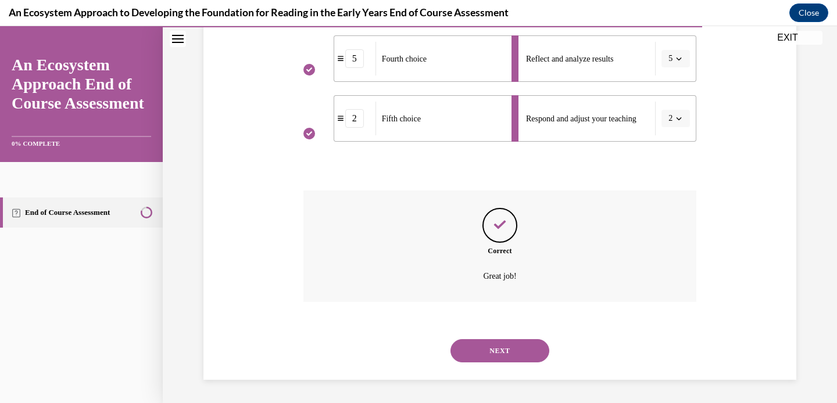
click at [516, 352] on button "NEXT" at bounding box center [499, 350] width 99 height 23
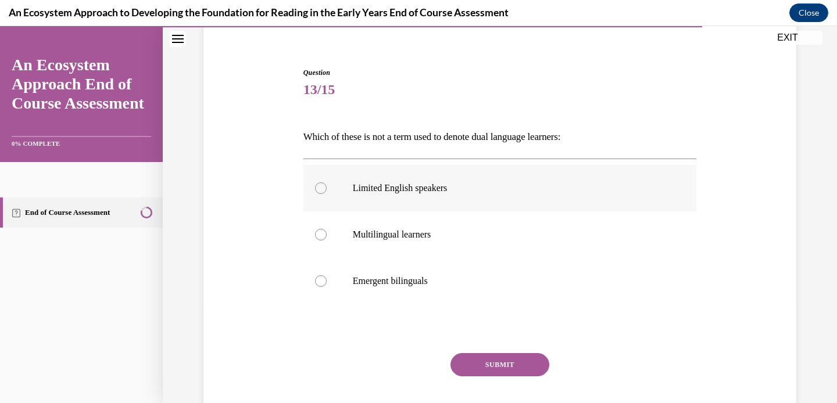
scroll to position [96, 0]
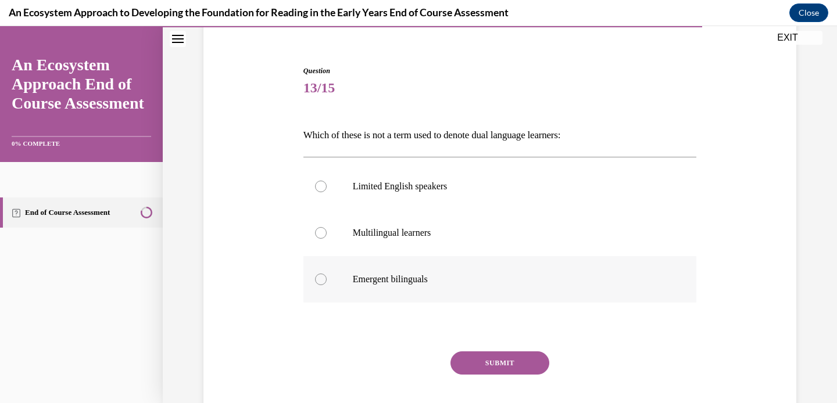
click at [427, 283] on p "Emergent bilinguals" at bounding box center [510, 280] width 315 height 12
click at [327, 283] on input "Emergent bilinguals" at bounding box center [321, 280] width 12 height 12
radio input "true"
click at [486, 362] on button "SUBMIT" at bounding box center [499, 363] width 99 height 23
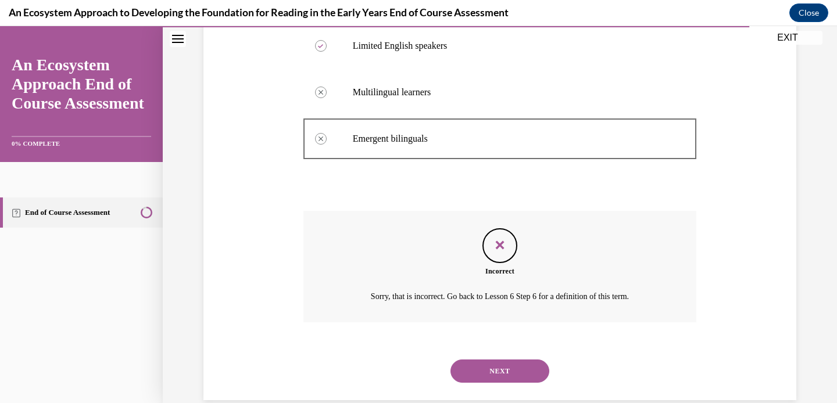
scroll to position [257, 0]
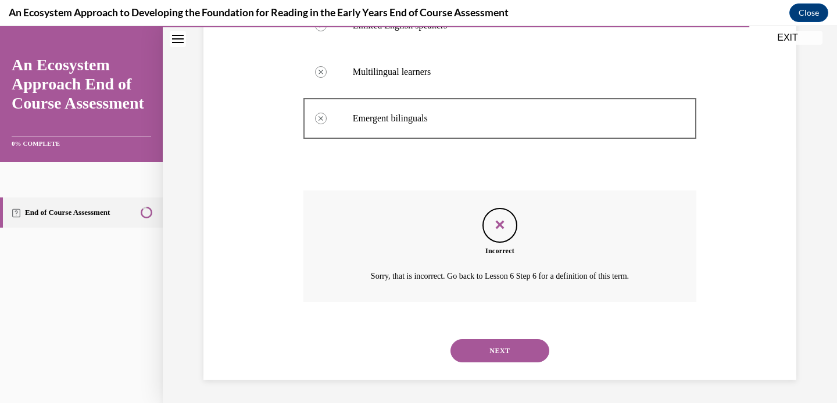
click at [497, 349] on button "NEXT" at bounding box center [499, 350] width 99 height 23
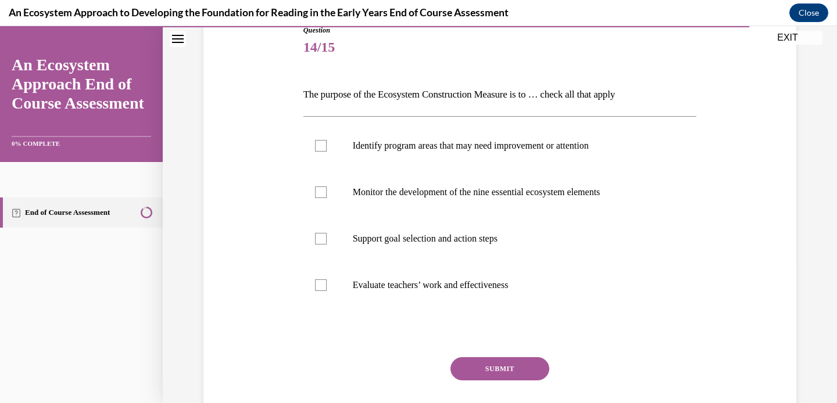
scroll to position [138, 0]
click at [427, 204] on label "Monitor the development of the nine essential ecosystem elements" at bounding box center [499, 191] width 393 height 46
click at [327, 197] on input "Monitor the development of the nine essential ecosystem elements" at bounding box center [321, 191] width 12 height 12
checkbox input "true"
click at [427, 246] on label "Support goal selection and action steps" at bounding box center [499, 237] width 393 height 46
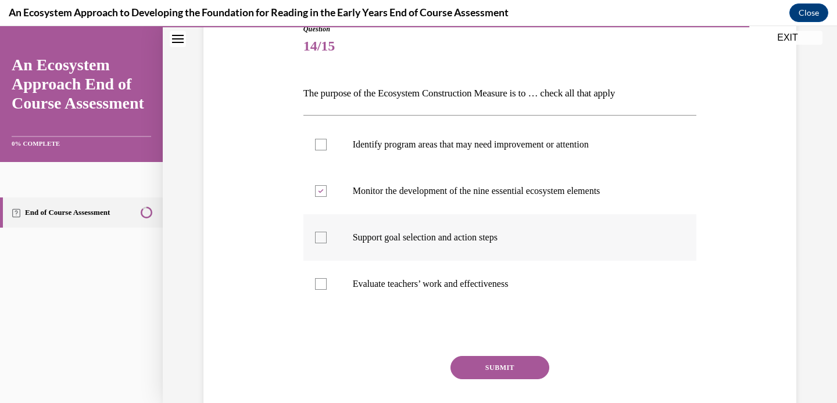
click at [327, 243] on input "Support goal selection and action steps" at bounding box center [321, 238] width 12 height 12
checkbox input "true"
click at [421, 286] on p "Evaluate teachers’ work and effectiveness" at bounding box center [510, 284] width 315 height 12
click at [327, 286] on input "Evaluate teachers’ work and effectiveness" at bounding box center [321, 284] width 12 height 12
checkbox input "true"
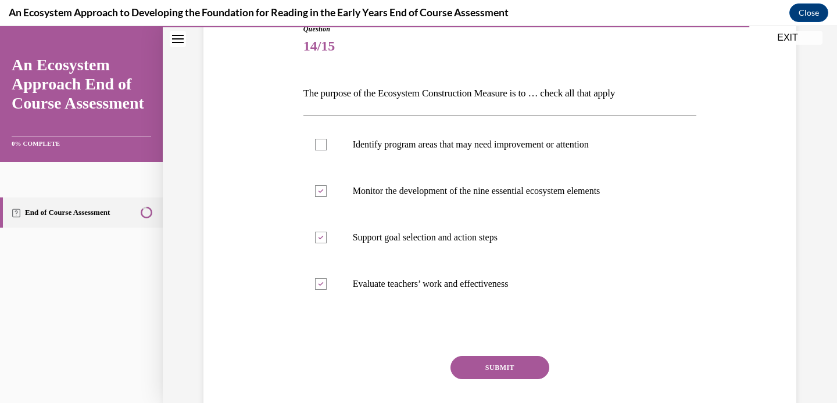
click at [477, 371] on button "SUBMIT" at bounding box center [499, 367] width 99 height 23
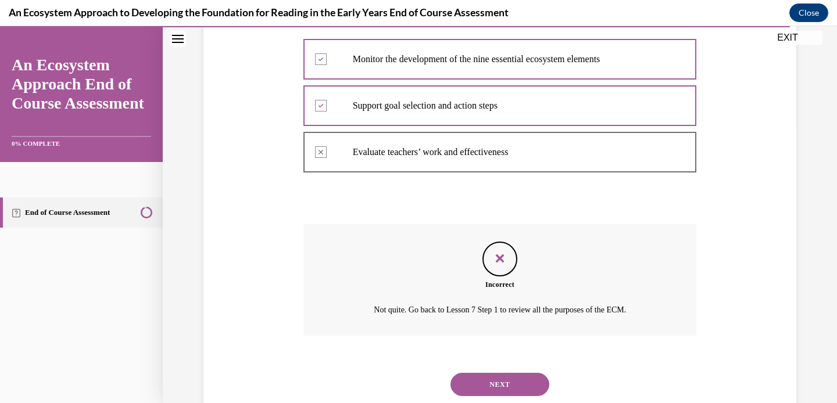
scroll to position [268, 0]
click at [476, 384] on button "NEXT" at bounding box center [499, 385] width 99 height 23
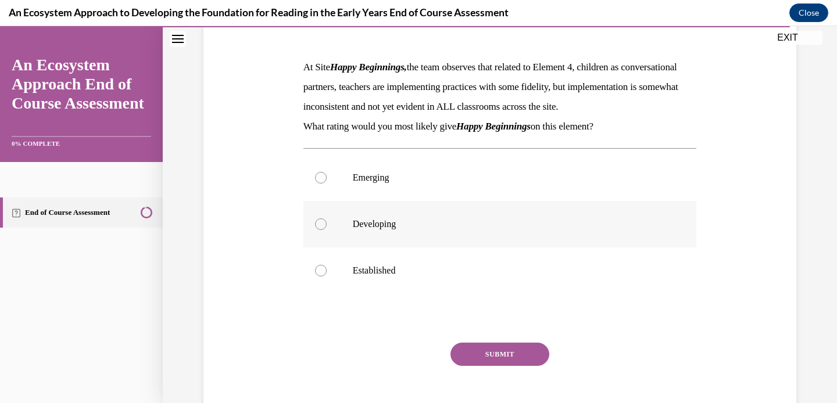
scroll to position [177, 0]
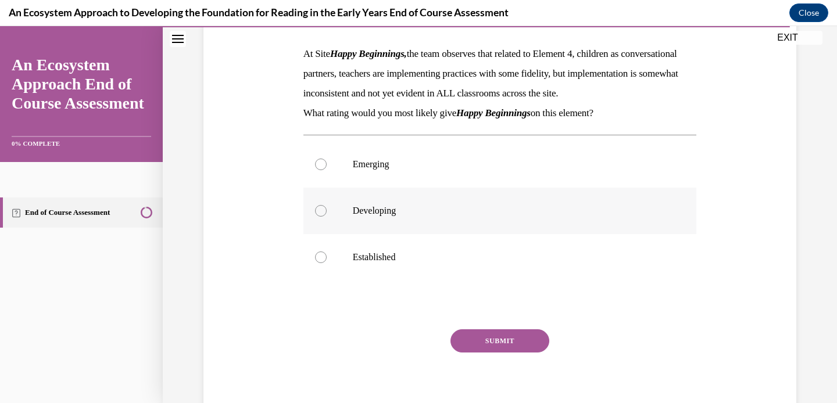
click at [415, 217] on p "Developing" at bounding box center [510, 211] width 315 height 12
click at [327, 217] on input "Developing" at bounding box center [321, 211] width 12 height 12
radio input "true"
click at [498, 353] on button "SUBMIT" at bounding box center [499, 340] width 99 height 23
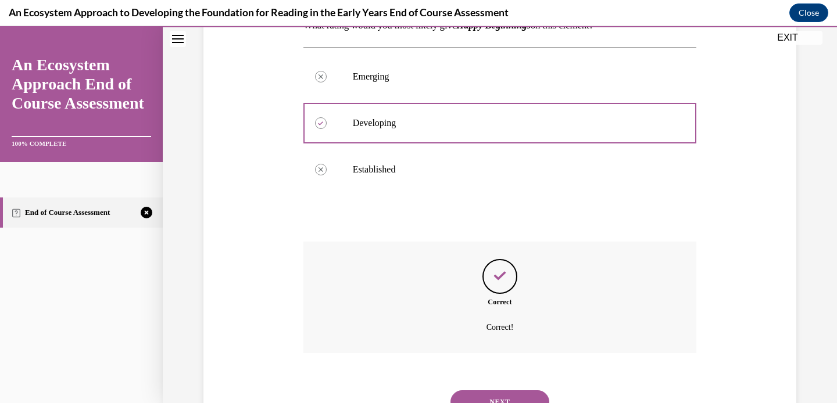
scroll to position [336, 0]
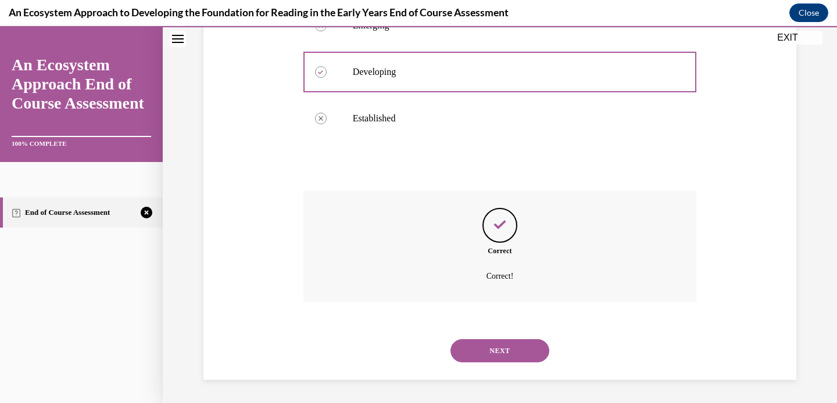
click at [494, 353] on button "NEXT" at bounding box center [499, 350] width 99 height 23
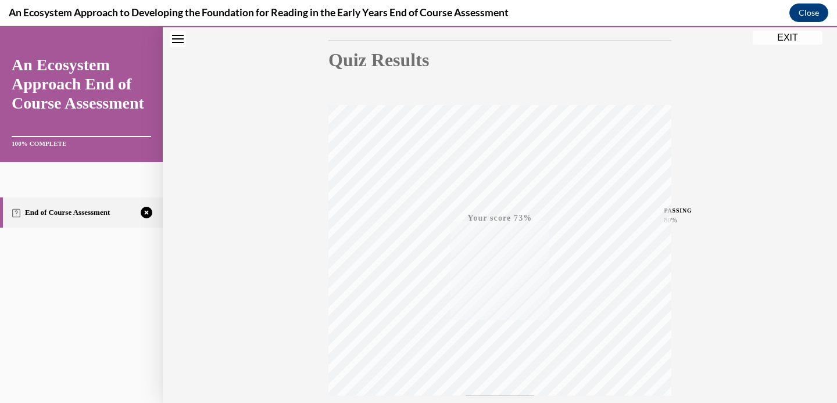
scroll to position [218, 0]
click at [501, 331] on icon "button" at bounding box center [499, 332] width 41 height 13
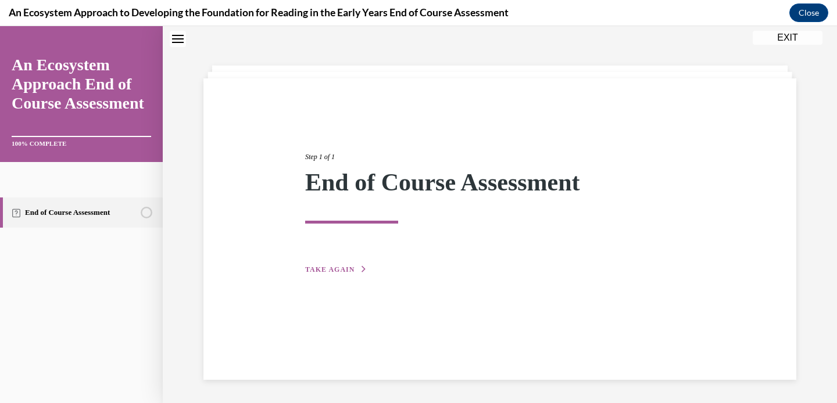
click at [331, 268] on span "TAKE AGAIN" at bounding box center [329, 270] width 49 height 8
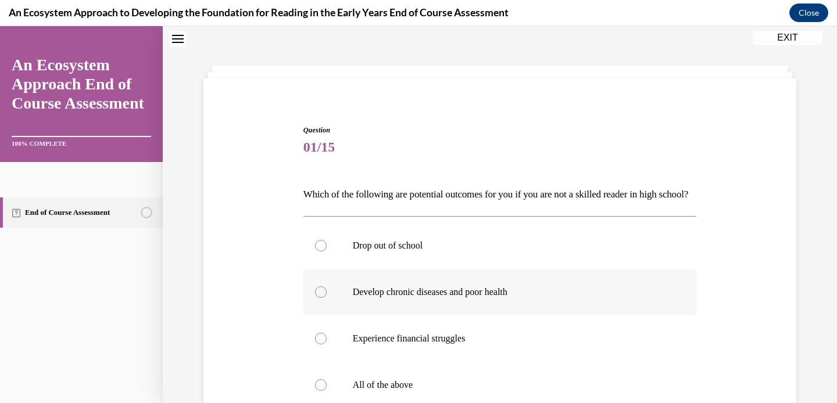
scroll to position [100, 0]
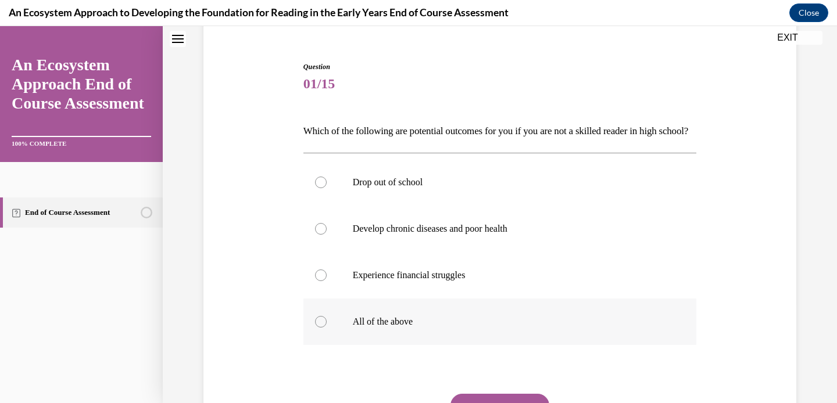
click at [394, 345] on label "All of the above" at bounding box center [499, 322] width 393 height 46
click at [327, 328] on input "All of the above" at bounding box center [321, 322] width 12 height 12
radio input "true"
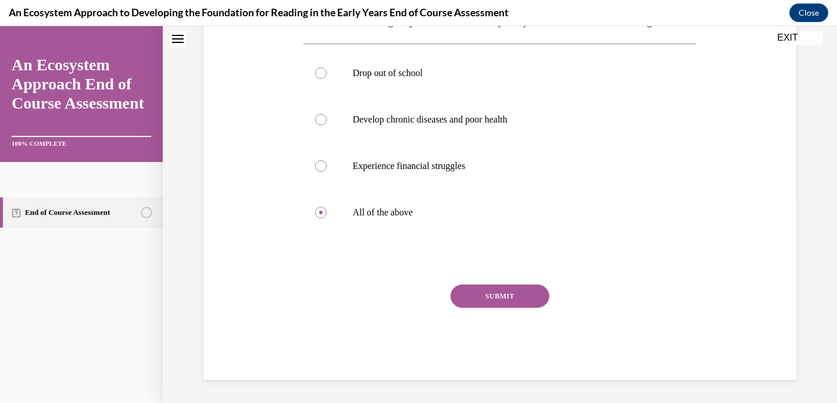
click at [510, 297] on button "SUBMIT" at bounding box center [499, 296] width 99 height 23
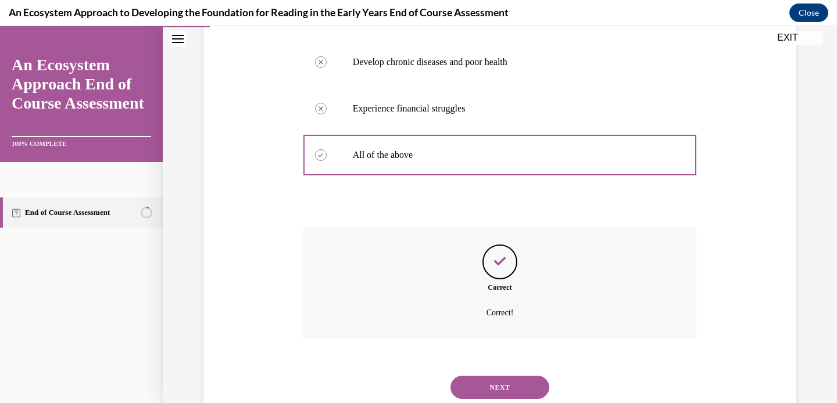
scroll to position [323, 0]
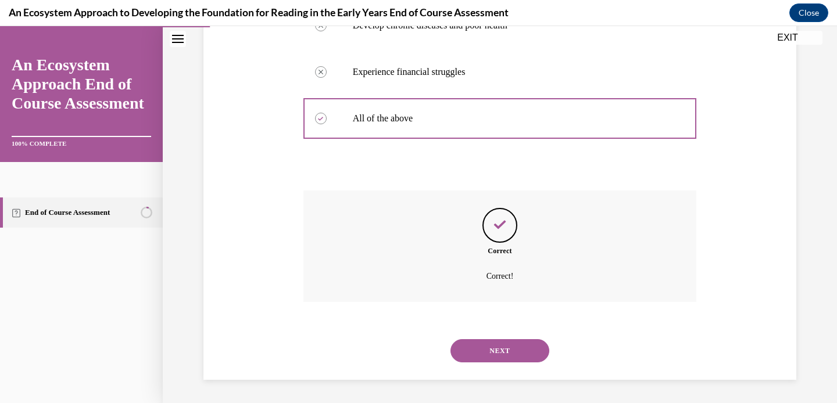
click at [497, 345] on button "NEXT" at bounding box center [499, 350] width 99 height 23
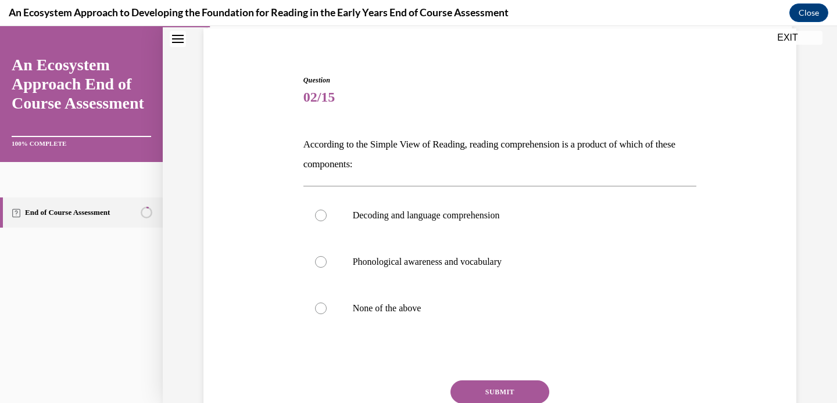
scroll to position [87, 0]
click at [387, 220] on p "Decoding and language comprehension" at bounding box center [510, 215] width 315 height 12
click at [327, 220] on input "Decoding and language comprehension" at bounding box center [321, 215] width 12 height 12
radio input "true"
click at [483, 392] on button "SUBMIT" at bounding box center [499, 391] width 99 height 23
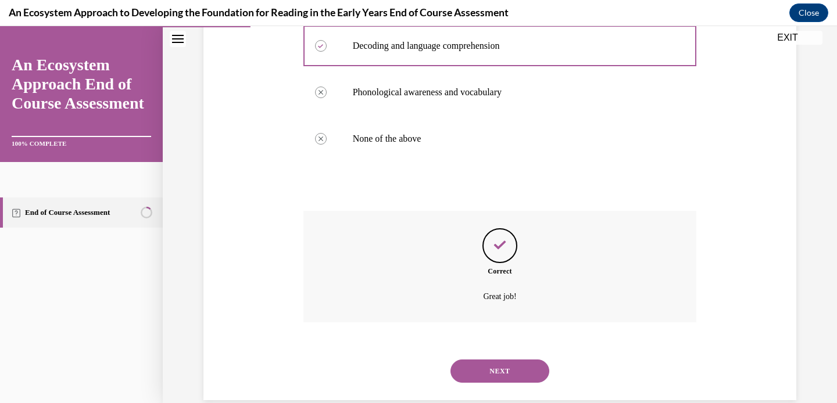
scroll to position [277, 0]
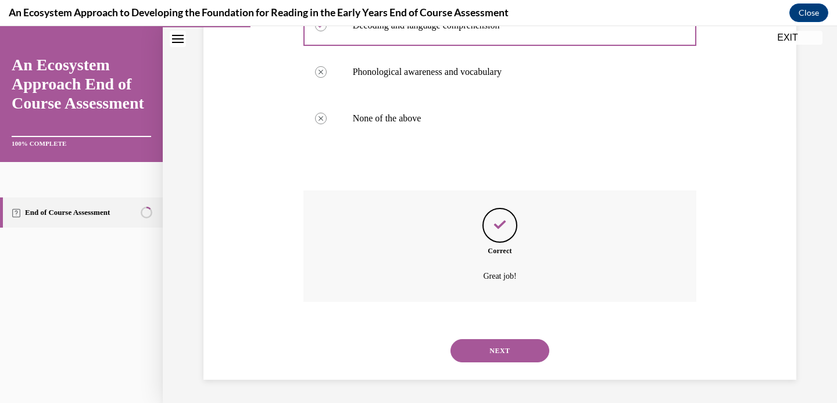
click at [496, 345] on button "NEXT" at bounding box center [499, 350] width 99 height 23
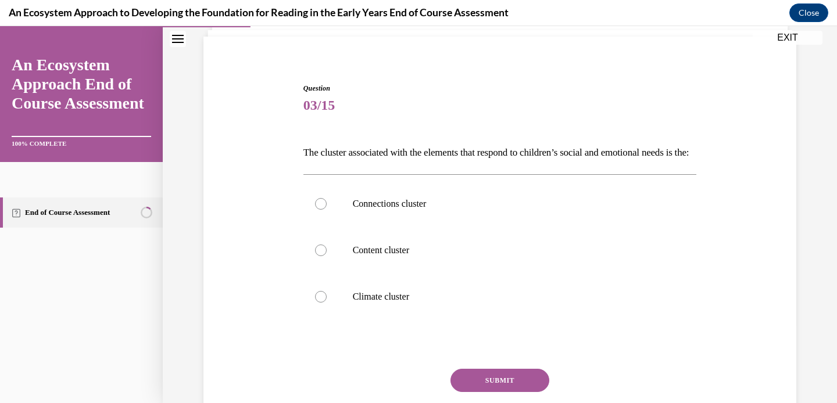
scroll to position [102, 0]
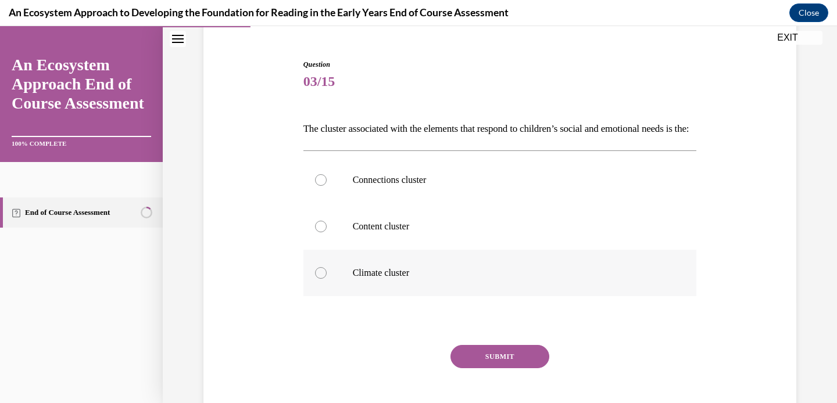
click at [393, 279] on p "Climate cluster" at bounding box center [510, 273] width 315 height 12
click at [327, 279] on input "Climate cluster" at bounding box center [321, 273] width 12 height 12
radio input "true"
click at [488, 368] on button "SUBMIT" at bounding box center [499, 356] width 99 height 23
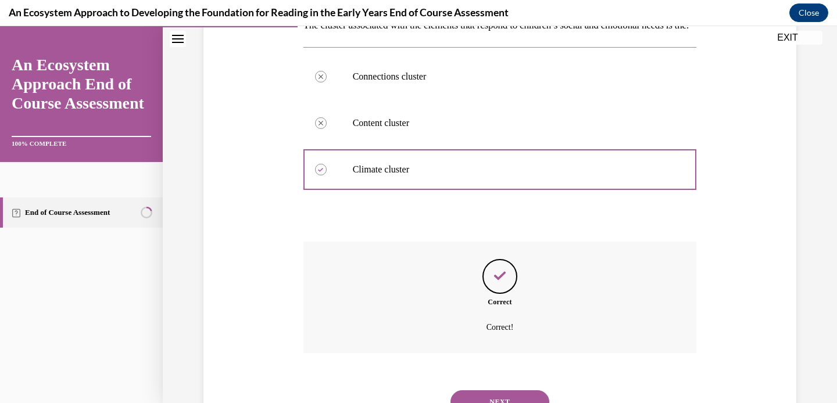
scroll to position [277, 0]
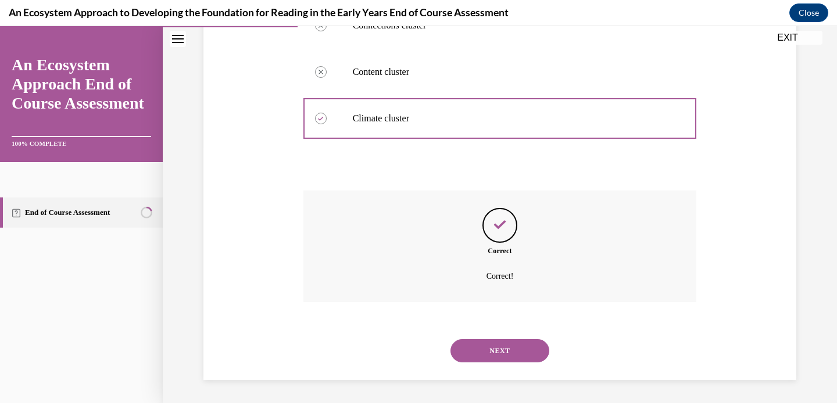
click at [500, 347] on button "NEXT" at bounding box center [499, 350] width 99 height 23
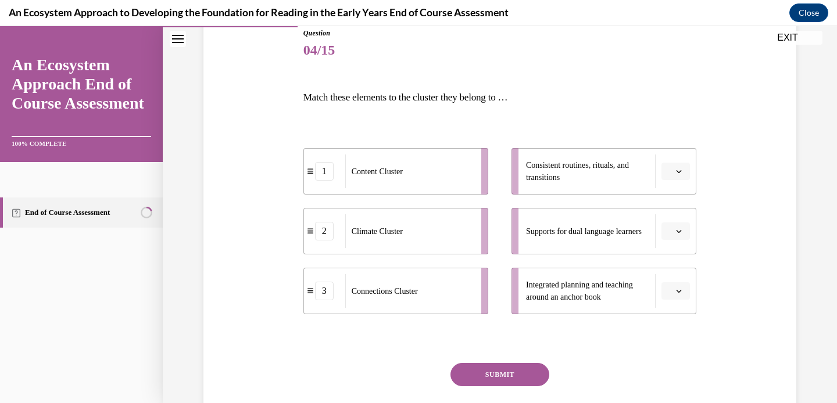
scroll to position [132, 0]
click at [676, 170] on icon "button" at bounding box center [679, 173] width 6 height 6
click at [681, 246] on div "2" at bounding box center [669, 245] width 29 height 23
click at [675, 237] on button "button" at bounding box center [675, 232] width 28 height 17
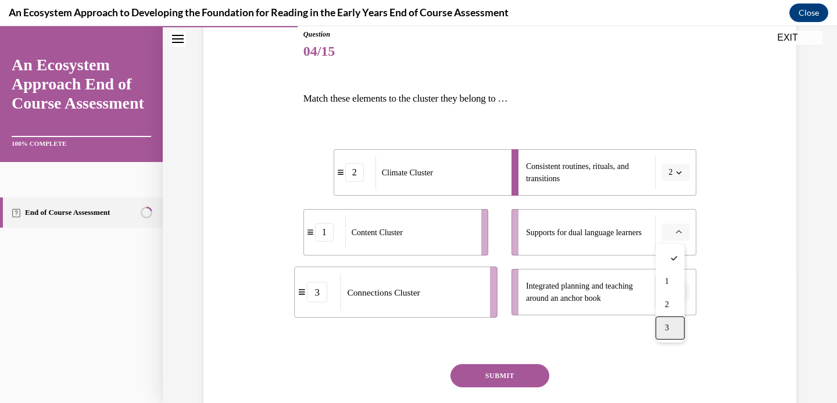
click at [679, 330] on div "3" at bounding box center [669, 328] width 29 height 23
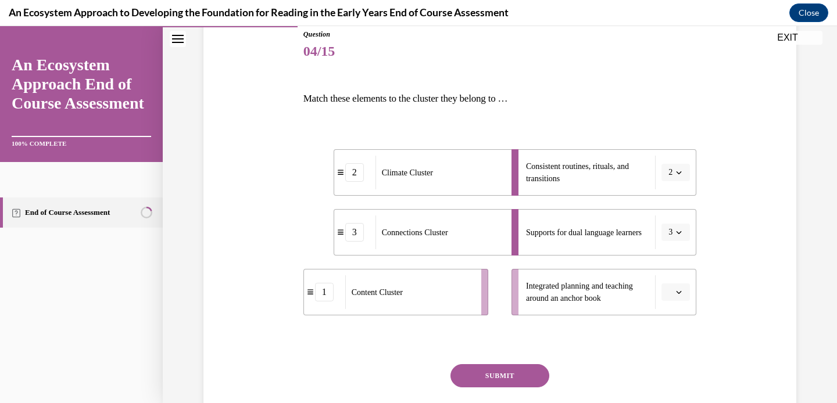
click at [675, 286] on button "button" at bounding box center [675, 292] width 28 height 17
click at [671, 340] on div "1" at bounding box center [669, 341] width 29 height 23
click at [510, 382] on button "SUBMIT" at bounding box center [499, 375] width 99 height 23
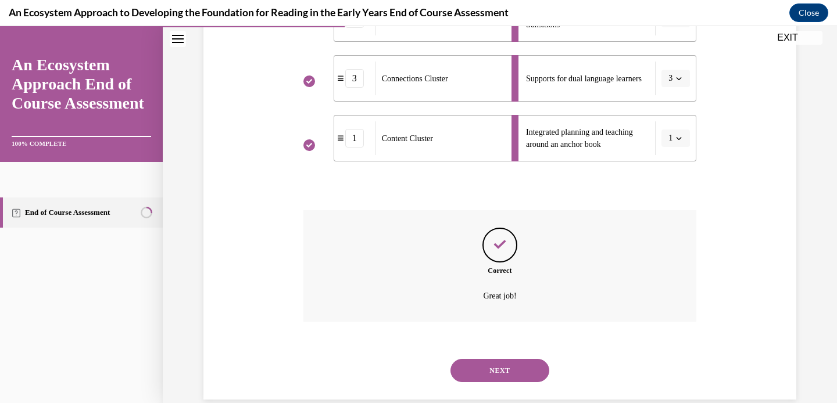
scroll to position [306, 0]
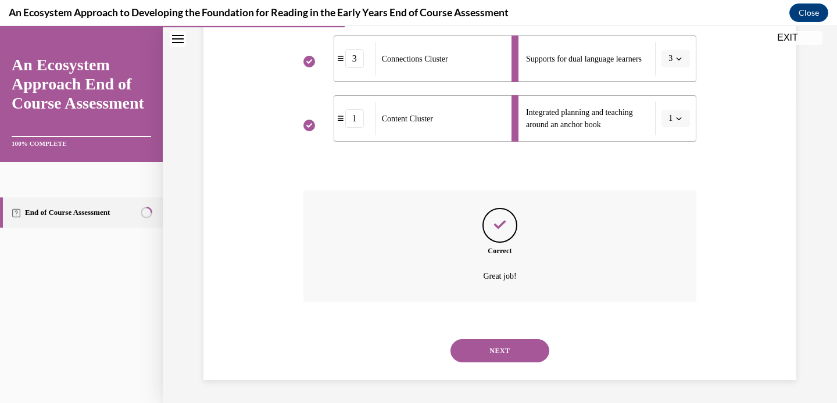
click at [513, 343] on button "NEXT" at bounding box center [499, 350] width 99 height 23
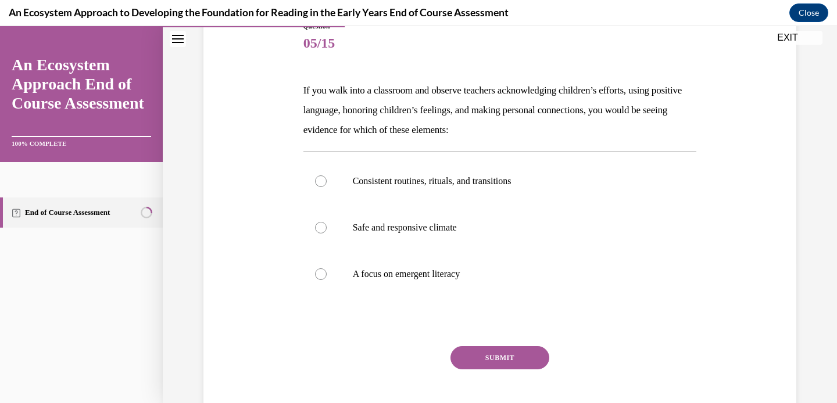
scroll to position [142, 0]
click at [392, 234] on label "Safe and responsive climate" at bounding box center [499, 226] width 393 height 46
click at [327, 232] on input "Safe and responsive climate" at bounding box center [321, 227] width 12 height 12
radio input "true"
click at [493, 367] on button "SUBMIT" at bounding box center [499, 356] width 99 height 23
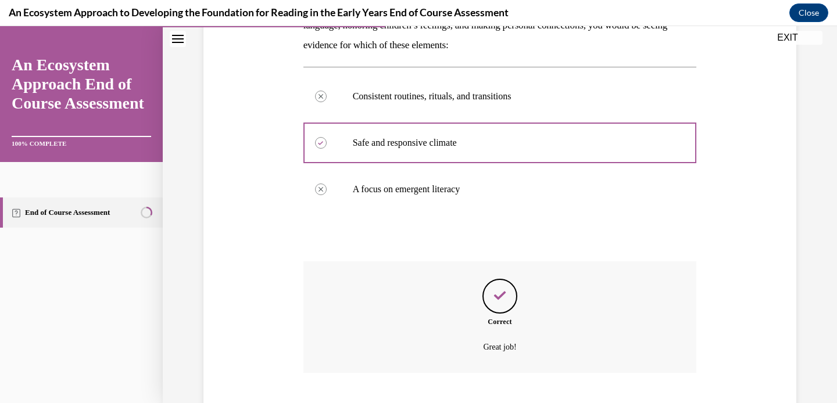
scroll to position [296, 0]
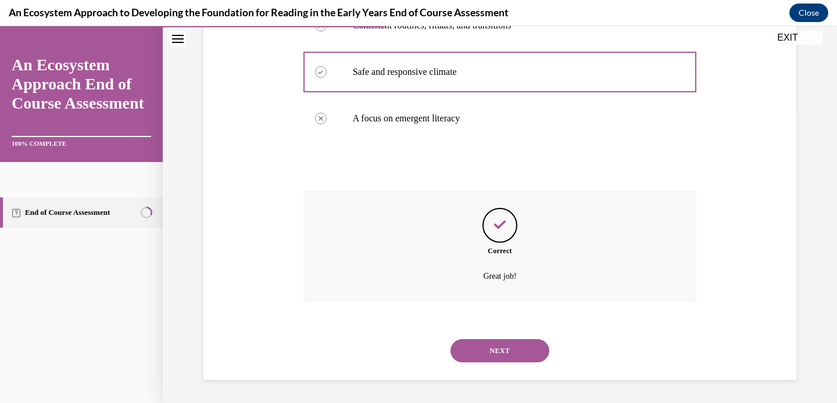
click at [483, 350] on button "NEXT" at bounding box center [499, 350] width 99 height 23
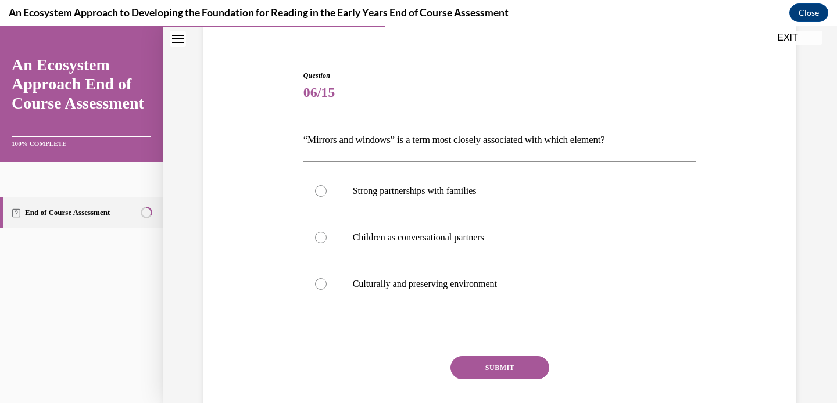
scroll to position [106, 0]
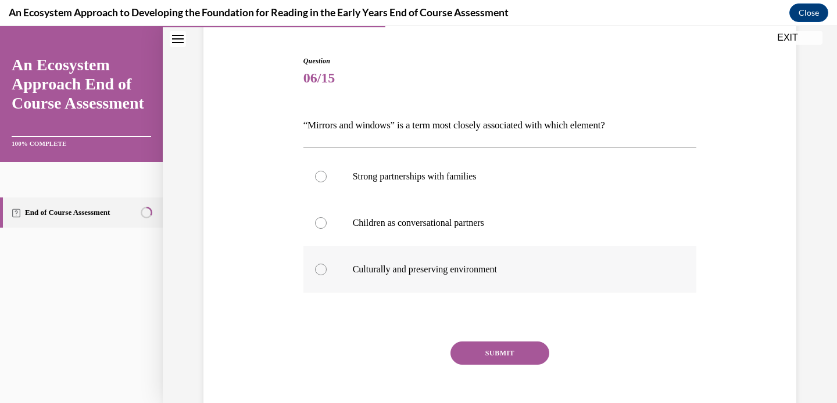
click at [414, 275] on p "Culturally and preserving environment" at bounding box center [510, 270] width 315 height 12
click at [327, 275] on input "Culturally and preserving environment" at bounding box center [321, 270] width 12 height 12
radio input "true"
click at [490, 347] on button "SUBMIT" at bounding box center [499, 353] width 99 height 23
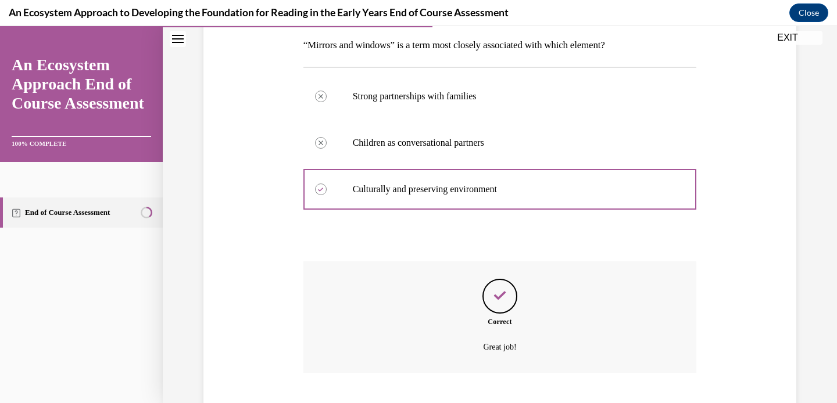
scroll to position [257, 0]
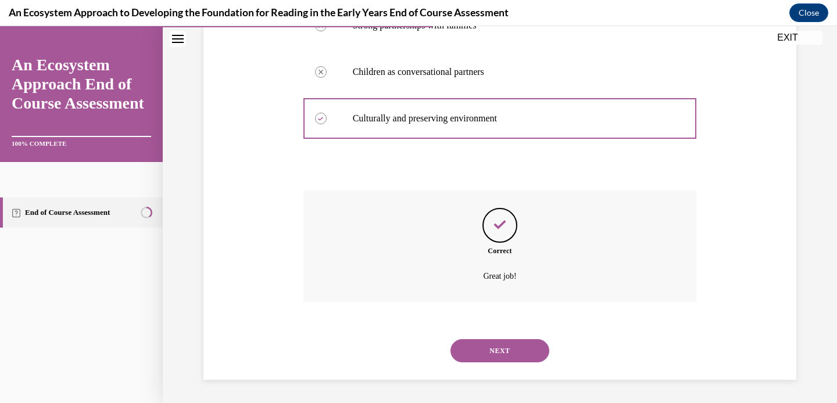
click at [490, 354] on button "NEXT" at bounding box center [499, 350] width 99 height 23
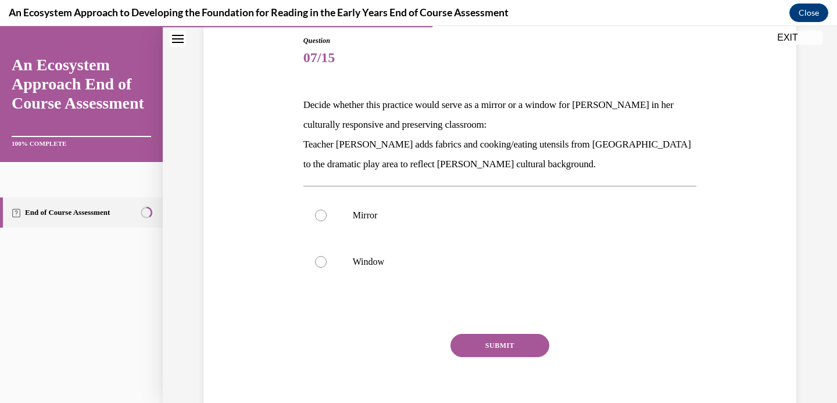
scroll to position [175, 0]
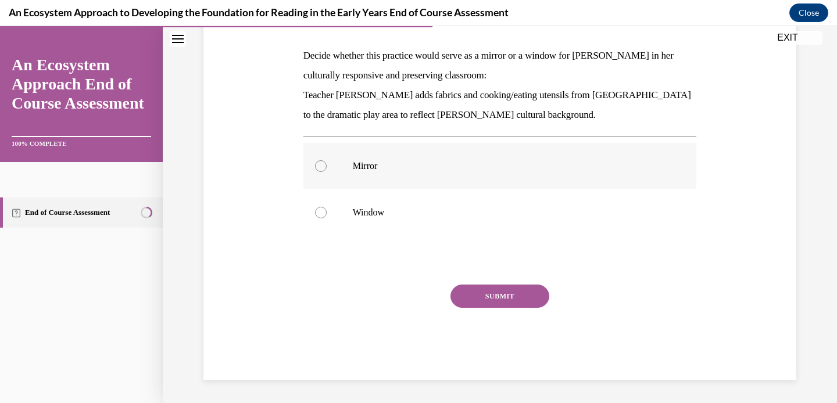
click at [388, 170] on p "Mirror" at bounding box center [510, 166] width 315 height 12
click at [327, 170] on input "Mirror" at bounding box center [321, 166] width 12 height 12
radio input "true"
click at [465, 292] on button "SUBMIT" at bounding box center [499, 296] width 99 height 23
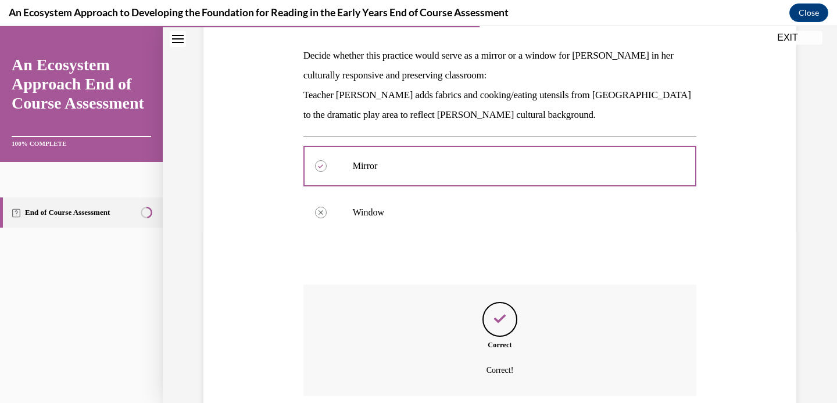
scroll to position [270, 0]
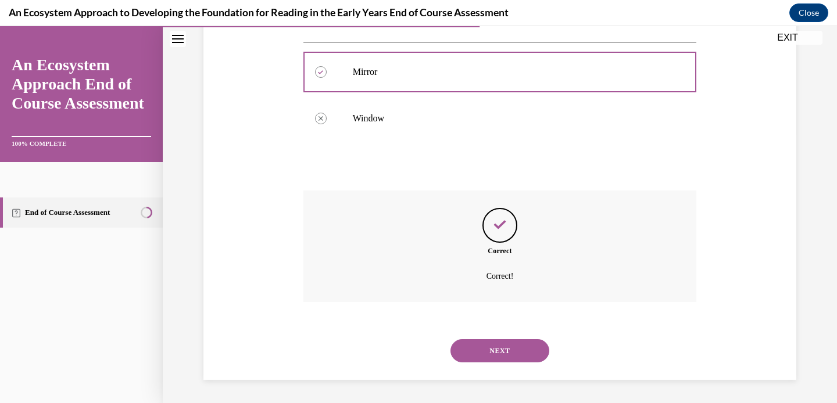
click at [501, 346] on button "NEXT" at bounding box center [499, 350] width 99 height 23
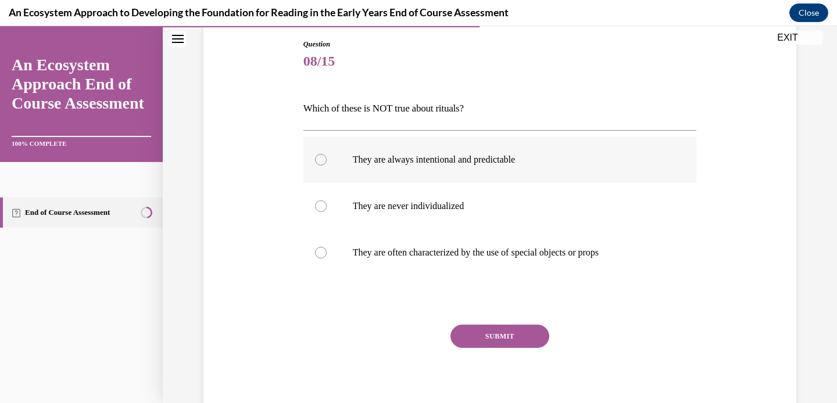
scroll to position [134, 0]
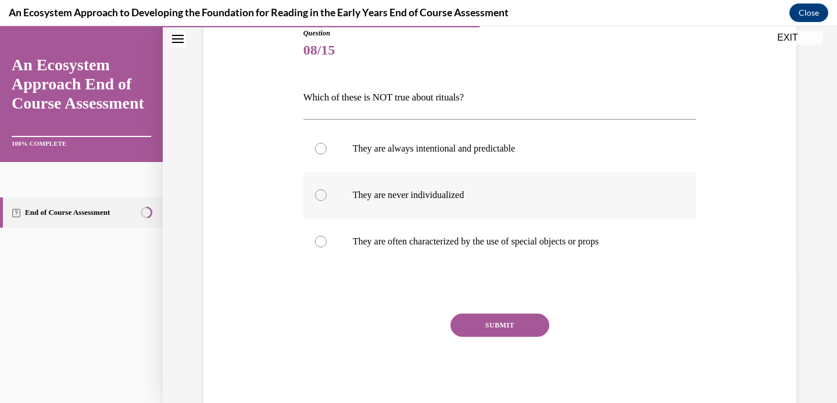
click at [409, 200] on p "They are never individualized" at bounding box center [510, 195] width 315 height 12
click at [327, 200] on input "They are never individualized" at bounding box center [321, 195] width 12 height 12
radio input "true"
click at [482, 320] on button "SUBMIT" at bounding box center [499, 325] width 99 height 23
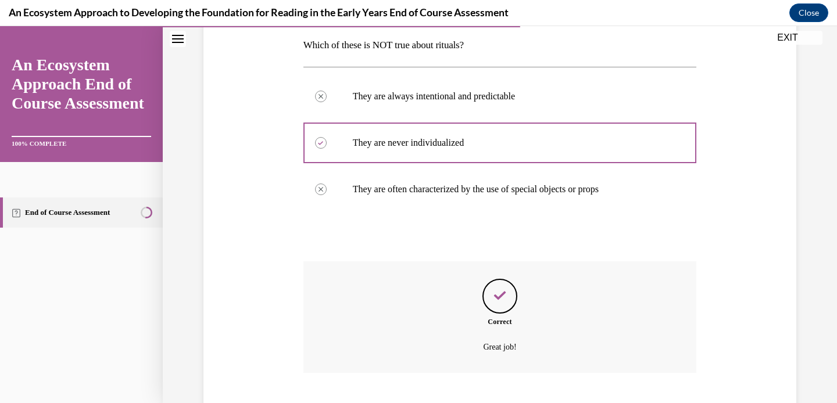
scroll to position [257, 0]
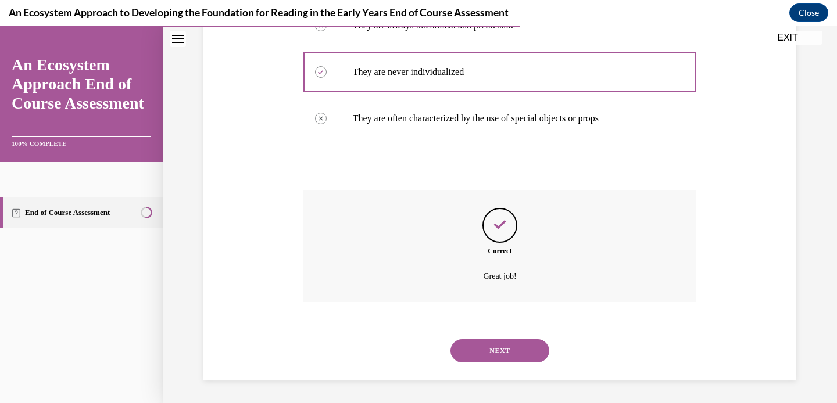
click at [500, 349] on button "NEXT" at bounding box center [499, 350] width 99 height 23
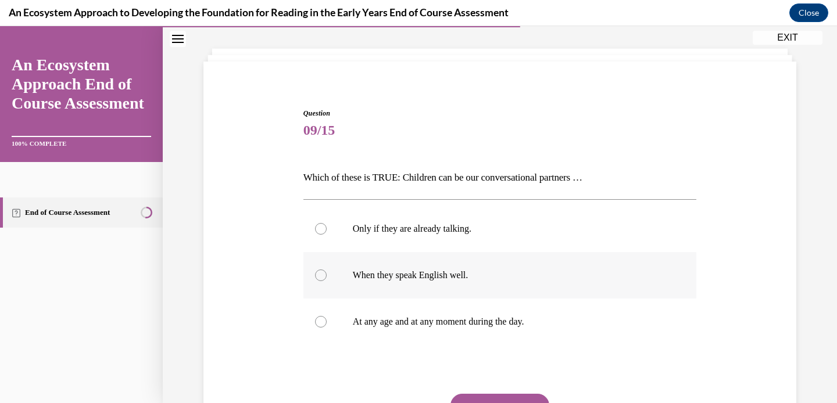
scroll to position [94, 0]
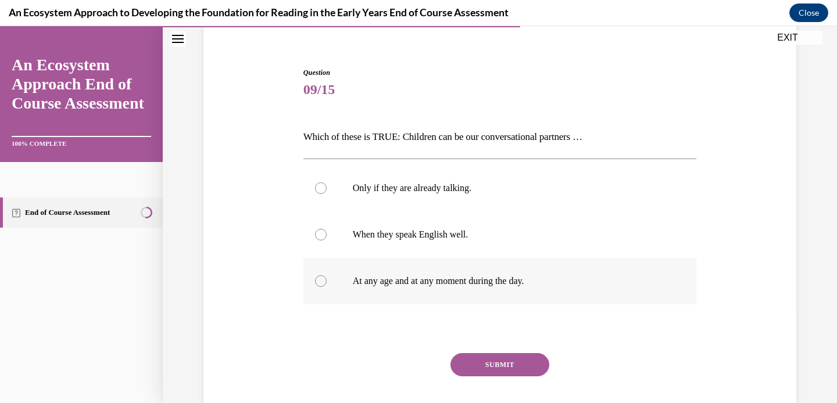
click at [485, 293] on label "At any age and at any moment during the day." at bounding box center [499, 281] width 393 height 46
click at [327, 287] on input "At any age and at any moment during the day." at bounding box center [321, 281] width 12 height 12
radio input "true"
click at [487, 363] on button "SUBMIT" at bounding box center [499, 364] width 99 height 23
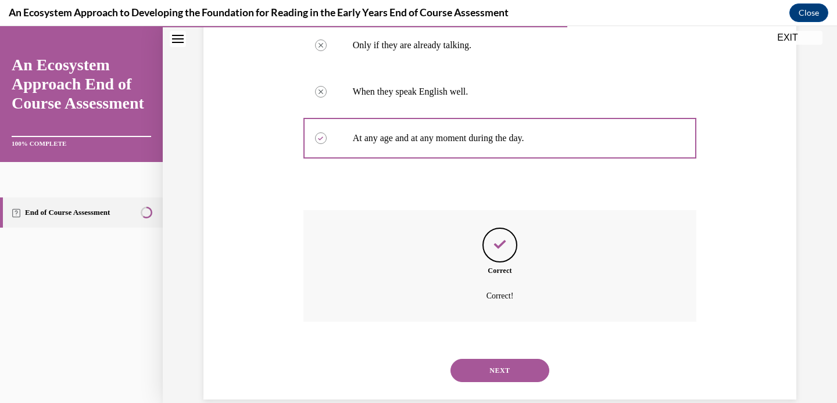
scroll to position [257, 0]
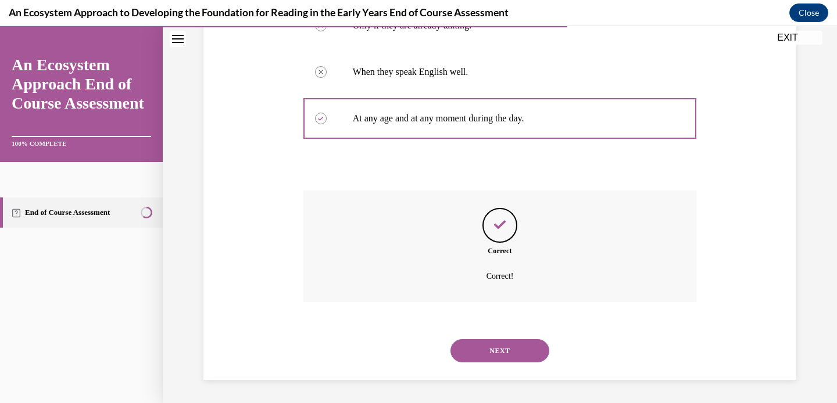
click at [496, 354] on button "NEXT" at bounding box center [499, 350] width 99 height 23
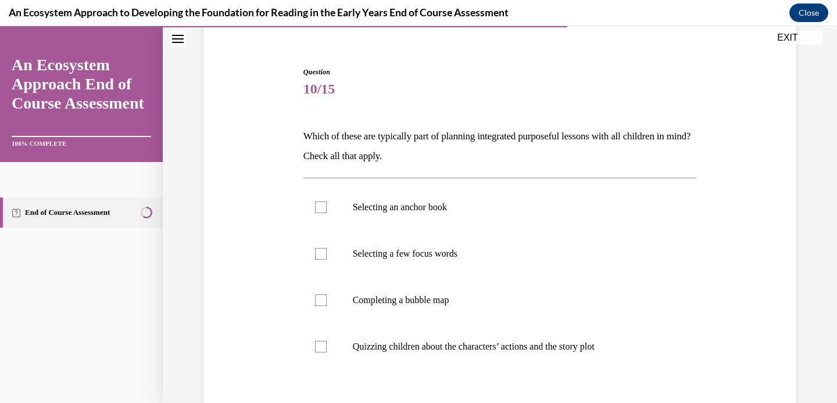
scroll to position [129, 0]
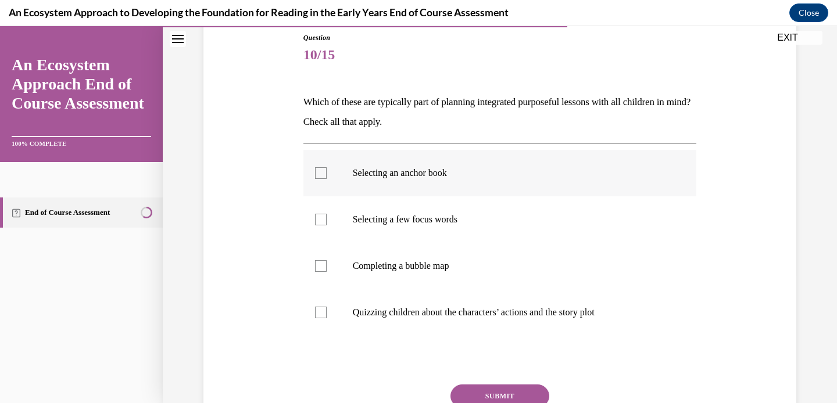
click at [422, 180] on label "Selecting an anchor book" at bounding box center [499, 173] width 393 height 46
click at [327, 179] on input "Selecting an anchor book" at bounding box center [321, 173] width 12 height 12
checkbox input "true"
click at [413, 229] on label "Selecting a few focus words" at bounding box center [499, 219] width 393 height 46
click at [327, 225] on input "Selecting a few focus words" at bounding box center [321, 220] width 12 height 12
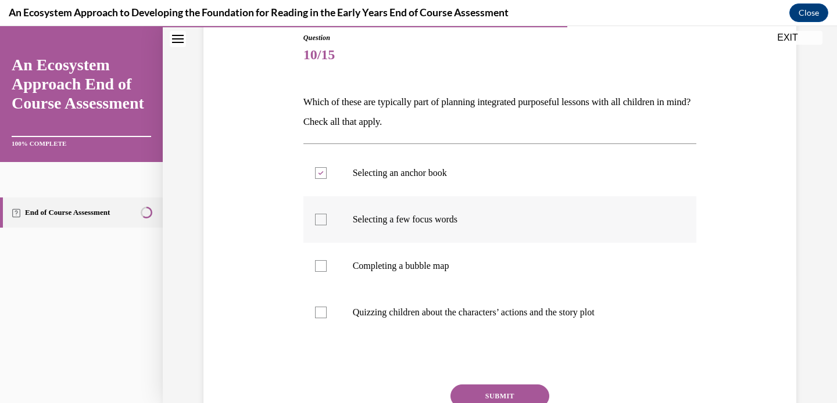
checkbox input "true"
click at [407, 257] on label "Completing a bubble map" at bounding box center [499, 266] width 393 height 46
click at [327, 260] on input "Completing a bubble map" at bounding box center [321, 266] width 12 height 12
checkbox input "true"
click at [480, 387] on button "SUBMIT" at bounding box center [499, 396] width 99 height 23
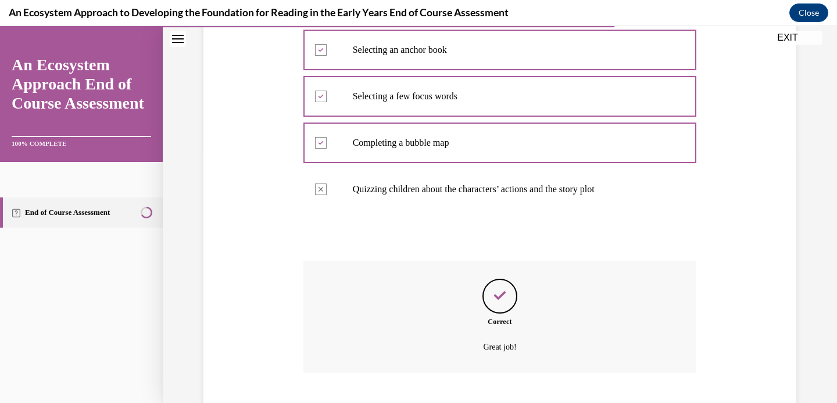
scroll to position [323, 0]
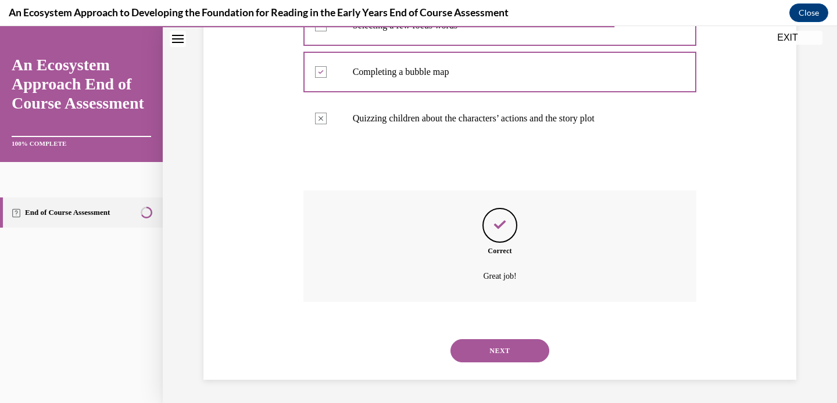
click at [502, 359] on button "NEXT" at bounding box center [499, 350] width 99 height 23
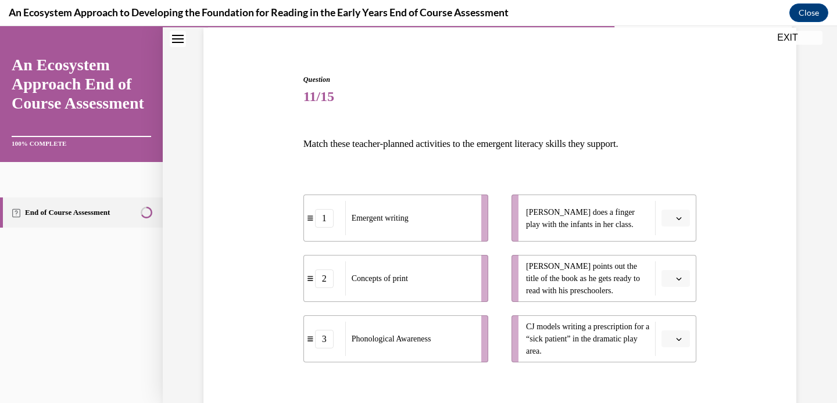
scroll to position [111, 0]
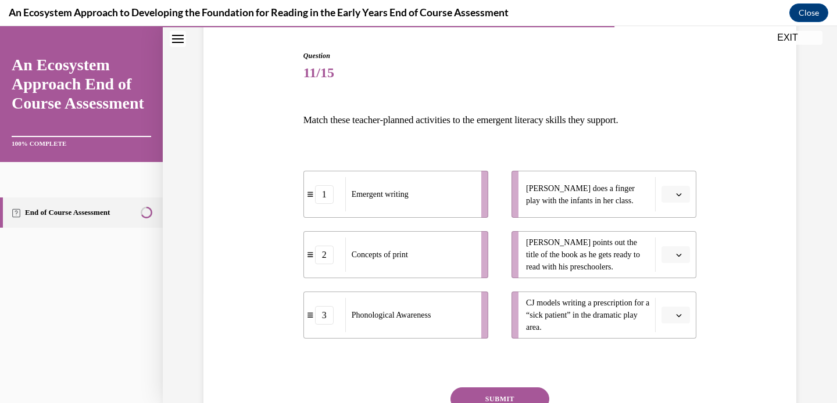
click at [676, 313] on icon "button" at bounding box center [679, 316] width 6 height 6
click at [667, 243] on span "1" at bounding box center [667, 242] width 4 height 9
click at [668, 254] on span "Please select an option" at bounding box center [670, 255] width 4 height 12
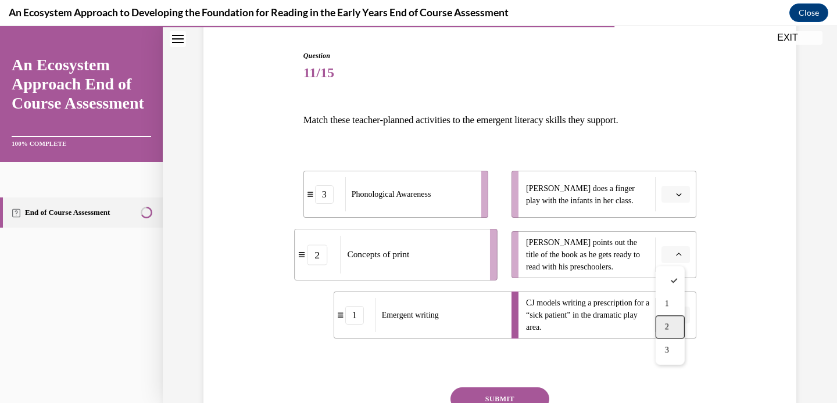
click at [673, 323] on div "2" at bounding box center [669, 327] width 29 height 23
click at [672, 189] on button "button" at bounding box center [675, 194] width 28 height 17
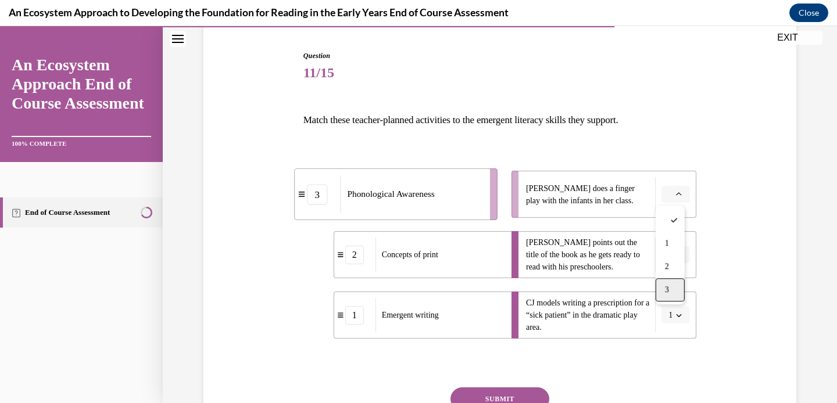
click at [677, 295] on div "3" at bounding box center [669, 289] width 29 height 23
click at [518, 394] on button "SUBMIT" at bounding box center [499, 399] width 99 height 23
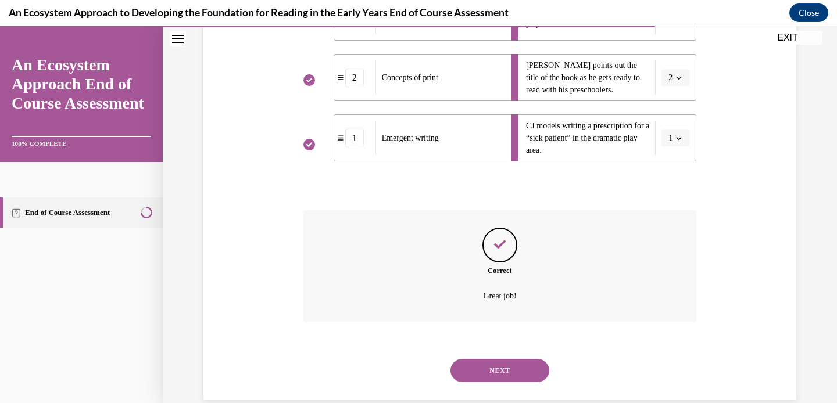
scroll to position [308, 0]
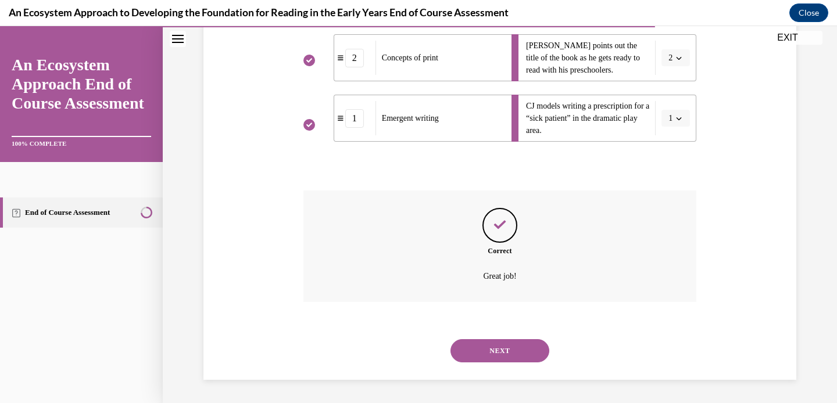
click at [505, 341] on button "NEXT" at bounding box center [499, 350] width 99 height 23
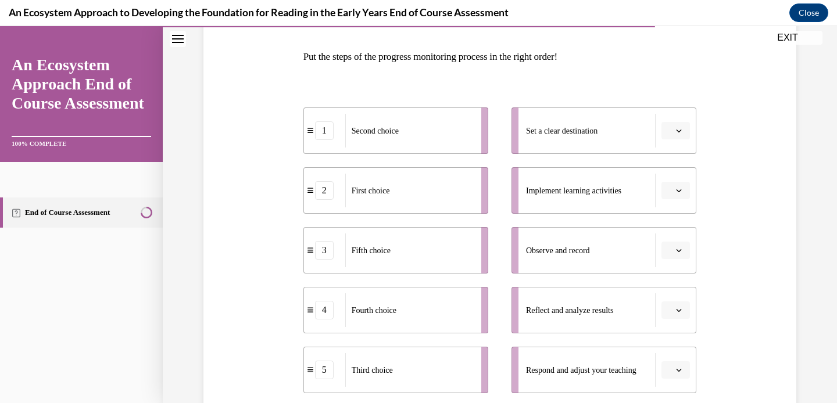
scroll to position [180, 0]
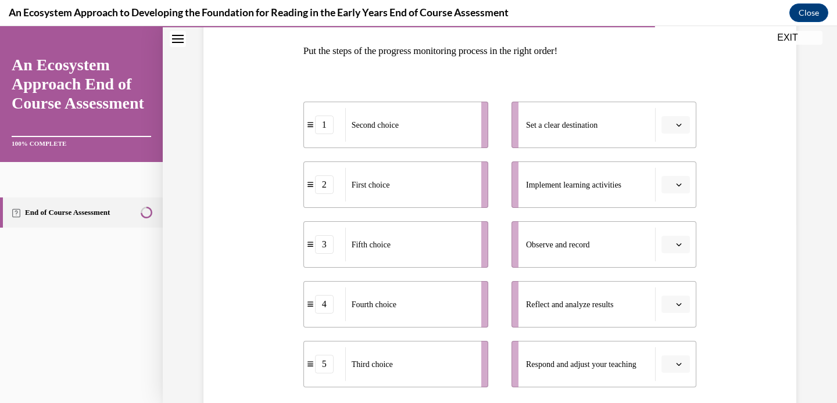
click at [676, 127] on icon "button" at bounding box center [679, 125] width 6 height 6
click at [673, 239] on div "4" at bounding box center [669, 243] width 29 height 23
click at [669, 125] on button "4" at bounding box center [675, 124] width 28 height 17
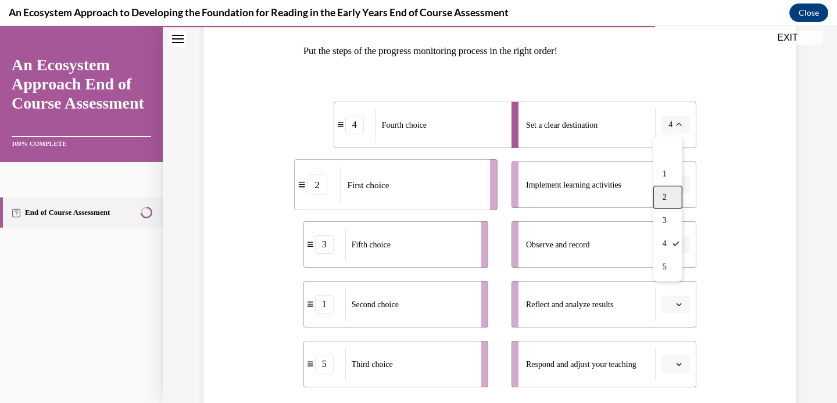
click at [666, 198] on span "2" at bounding box center [664, 197] width 4 height 9
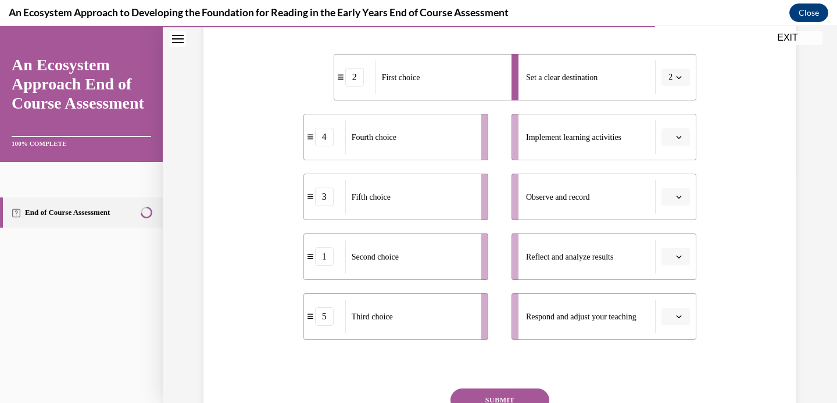
scroll to position [235, 0]
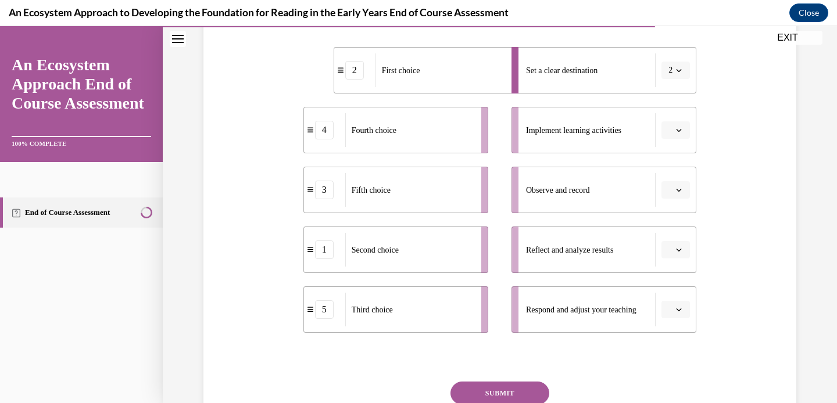
click at [668, 131] on span "Please select an option" at bounding box center [670, 130] width 4 height 12
click at [669, 182] on span "1" at bounding box center [667, 179] width 4 height 9
click at [676, 188] on icon "button" at bounding box center [679, 190] width 6 height 6
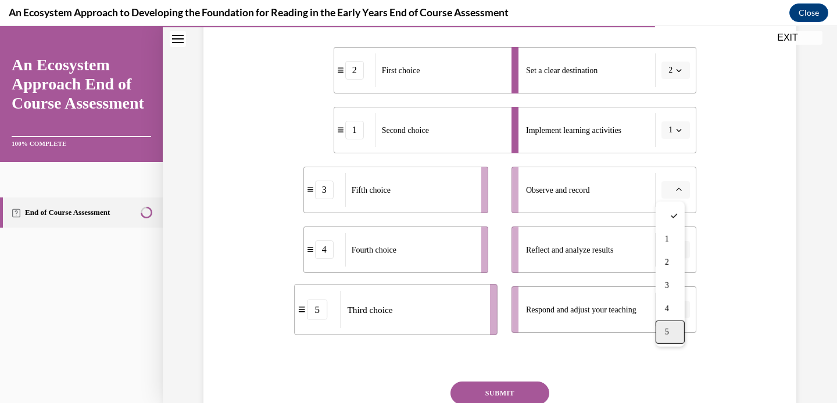
click at [673, 337] on div "5" at bounding box center [669, 332] width 29 height 23
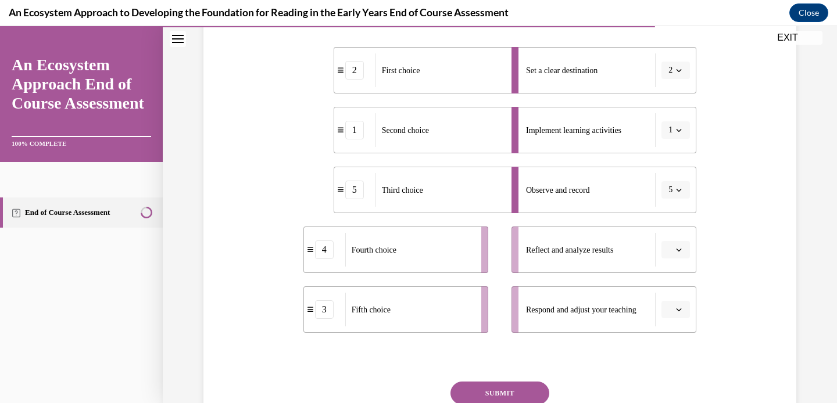
click at [668, 248] on button "button" at bounding box center [675, 249] width 28 height 17
click at [667, 177] on span "3" at bounding box center [667, 177] width 4 height 9
click at [676, 309] on icon "button" at bounding box center [679, 310] width 6 height 6
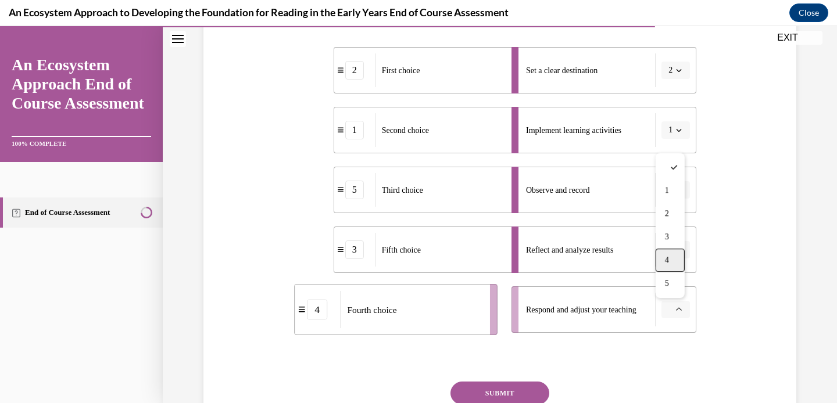
click at [669, 267] on div "4" at bounding box center [669, 260] width 29 height 23
click at [511, 391] on button "SUBMIT" at bounding box center [499, 393] width 99 height 23
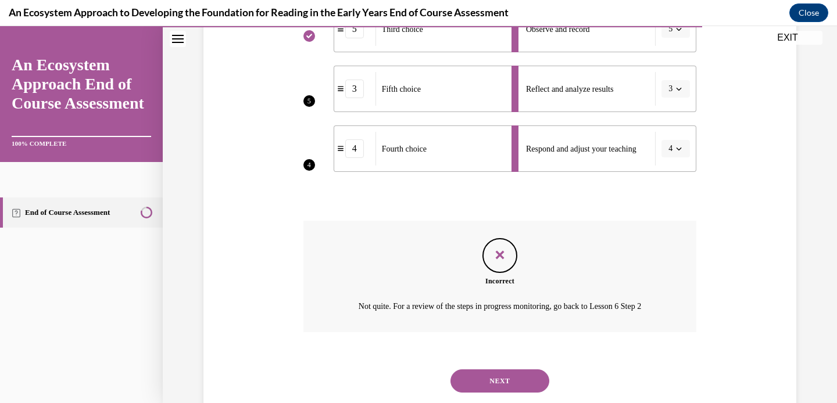
scroll to position [426, 0]
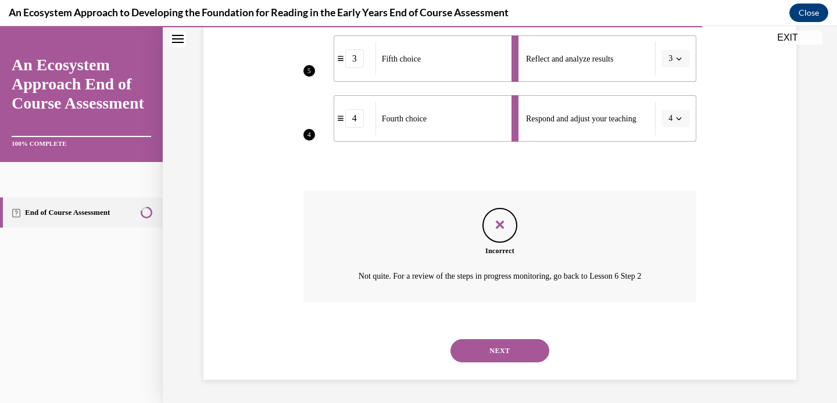
click at [492, 357] on button "NEXT" at bounding box center [499, 350] width 99 height 23
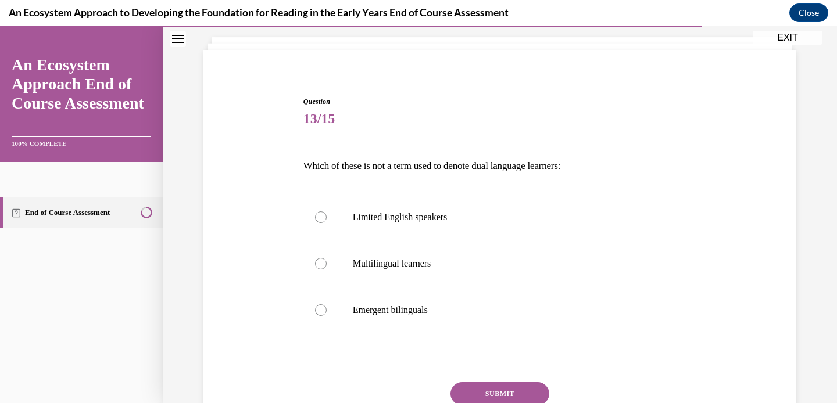
scroll to position [80, 0]
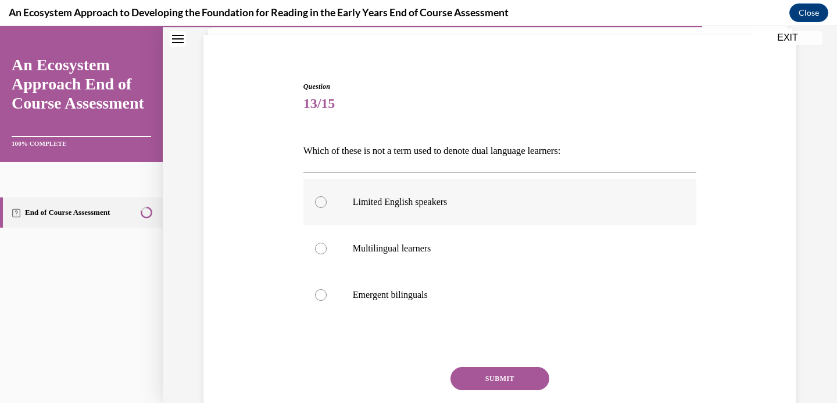
click at [414, 200] on p "Limited English speakers" at bounding box center [510, 202] width 315 height 12
click at [327, 200] on input "Limited English speakers" at bounding box center [321, 202] width 12 height 12
radio input "true"
click at [469, 377] on button "SUBMIT" at bounding box center [499, 378] width 99 height 23
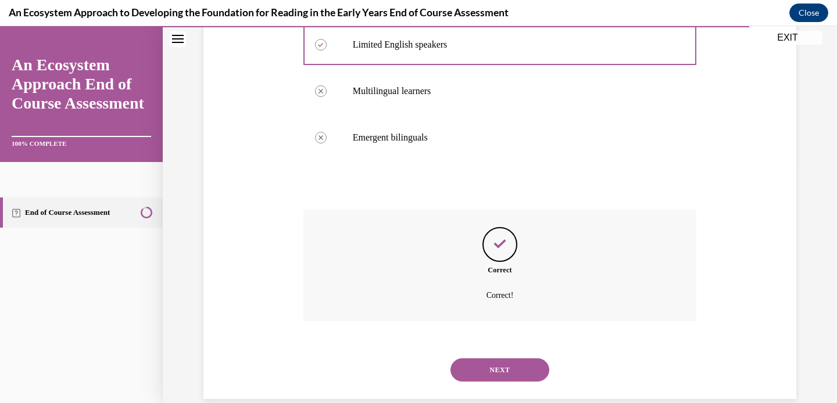
scroll to position [257, 0]
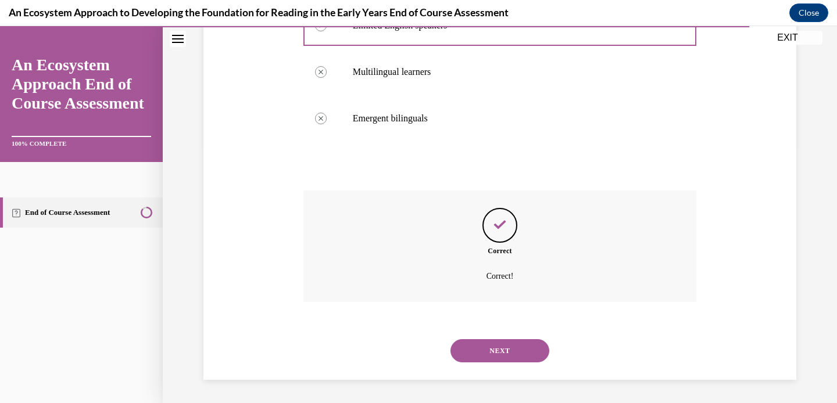
click at [496, 355] on button "NEXT" at bounding box center [499, 350] width 99 height 23
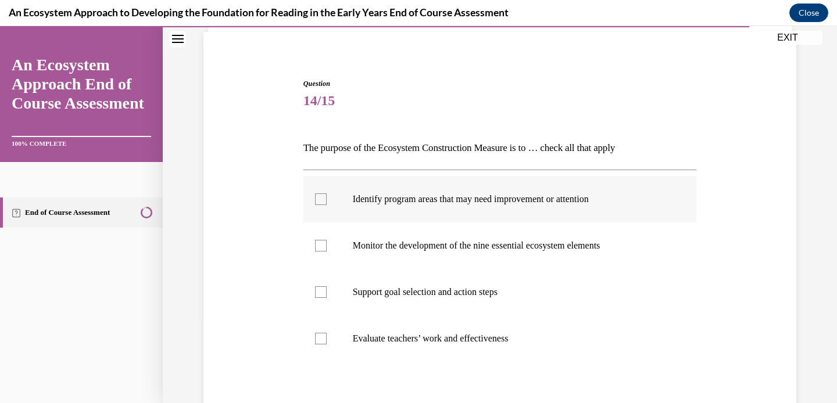
scroll to position [91, 0]
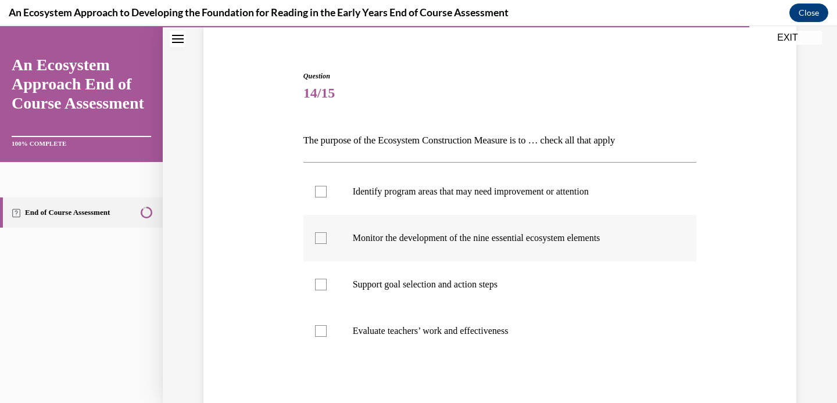
click at [550, 241] on p "Monitor the development of the nine essential ecosystem elements" at bounding box center [510, 238] width 315 height 12
click at [327, 241] on input "Monitor the development of the nine essential ecosystem elements" at bounding box center [321, 238] width 12 height 12
checkbox input "true"
click at [468, 280] on p "Support goal selection and action steps" at bounding box center [510, 285] width 315 height 12
click at [327, 280] on input "Support goal selection and action steps" at bounding box center [321, 285] width 12 height 12
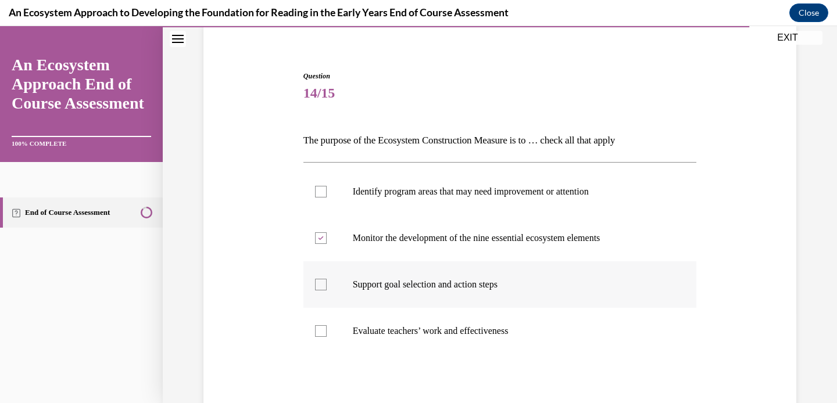
checkbox input "true"
click at [445, 332] on p "Evaluate teachers’ work and effectiveness" at bounding box center [510, 331] width 315 height 12
click at [327, 332] on input "Evaluate teachers’ work and effectiveness" at bounding box center [321, 331] width 12 height 12
checkbox input "true"
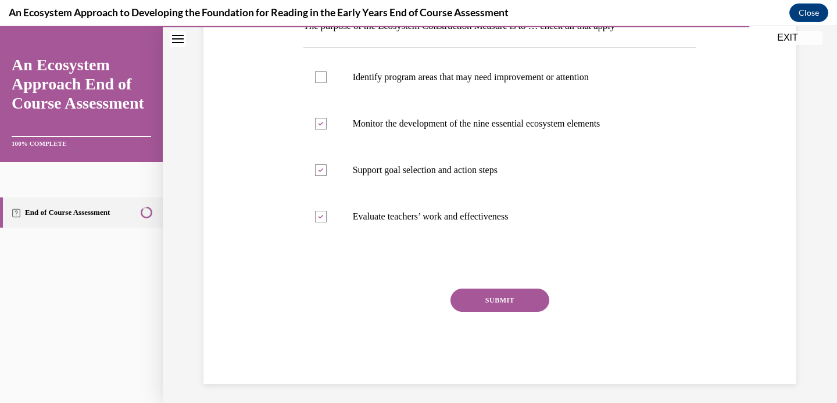
click at [491, 300] on button "SUBMIT" at bounding box center [499, 300] width 99 height 23
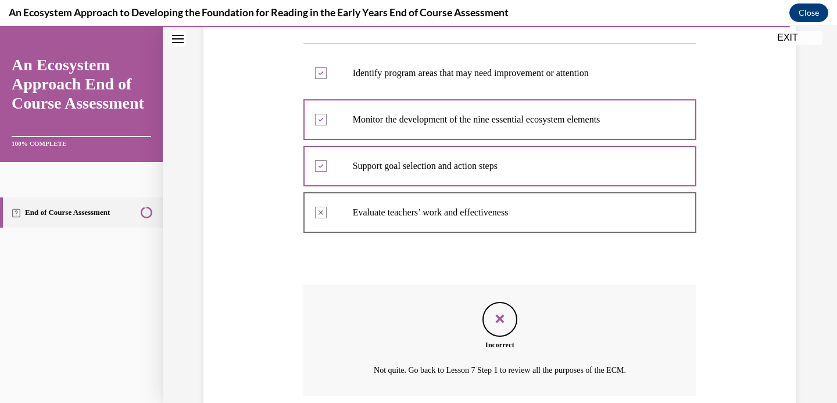
scroll to position [303, 0]
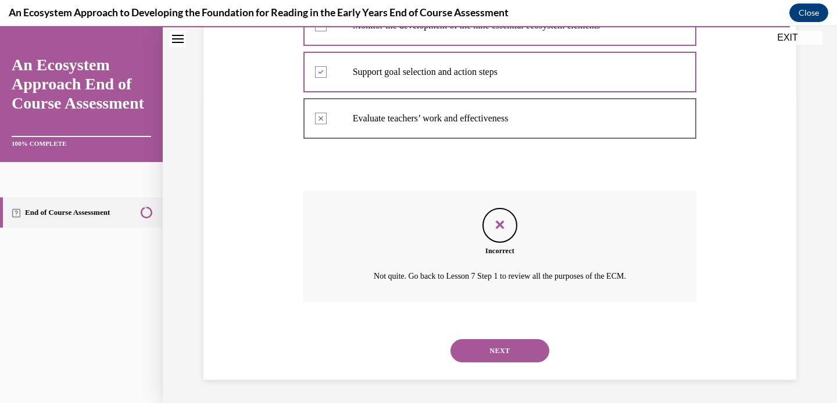
click at [499, 349] on button "NEXT" at bounding box center [499, 350] width 99 height 23
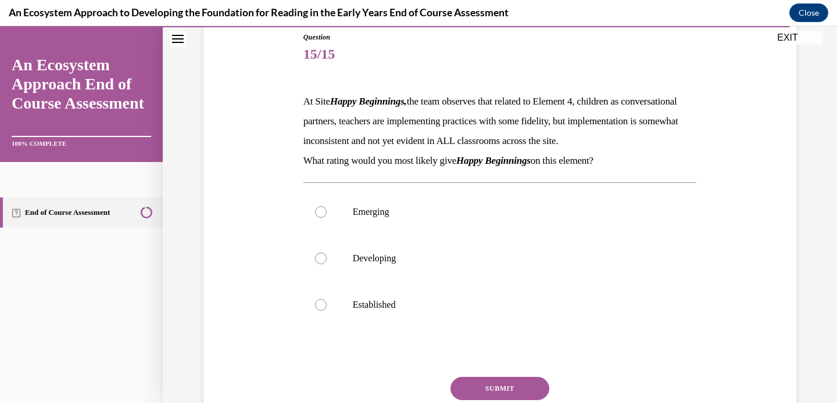
scroll to position [146, 0]
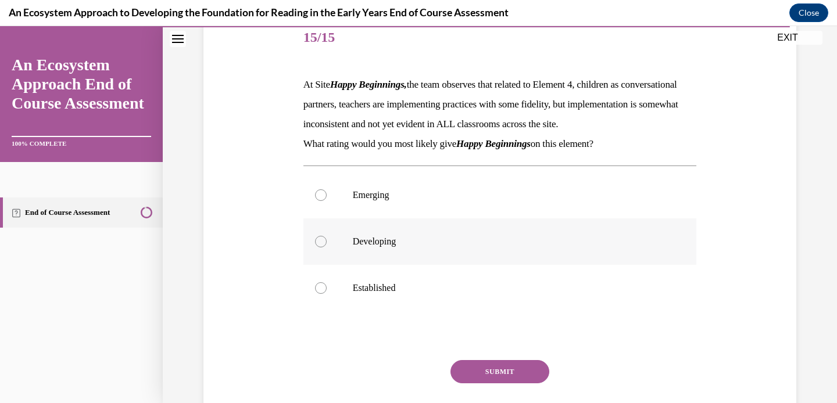
click at [392, 248] on p "Developing" at bounding box center [510, 242] width 315 height 12
click at [327, 248] on input "Developing" at bounding box center [321, 242] width 12 height 12
radio input "true"
click at [468, 384] on button "SUBMIT" at bounding box center [499, 371] width 99 height 23
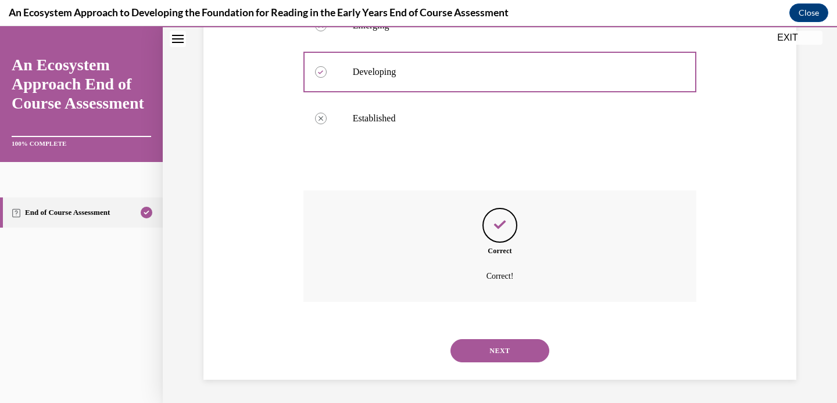
scroll to position [336, 0]
click at [498, 344] on button "NEXT" at bounding box center [499, 350] width 99 height 23
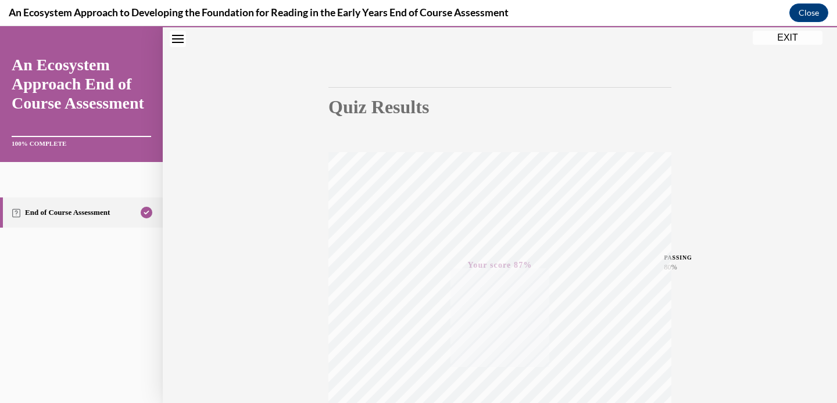
scroll to position [60, 0]
click at [789, 40] on button "EXIT" at bounding box center [788, 38] width 70 height 14
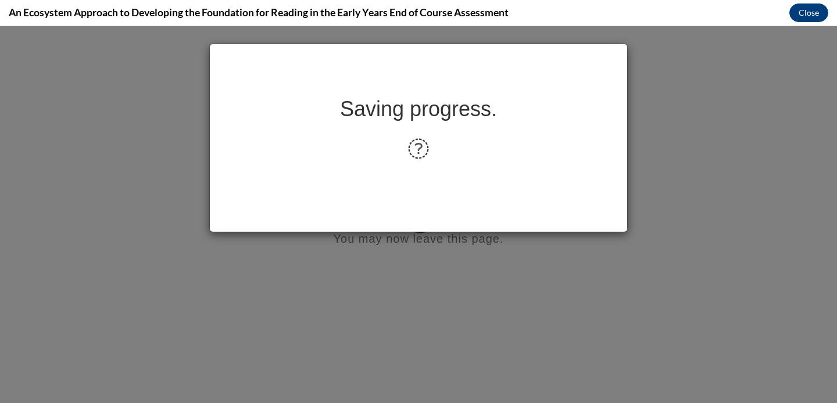
scroll to position [0, 0]
click at [807, 15] on button "Close" at bounding box center [808, 12] width 39 height 19
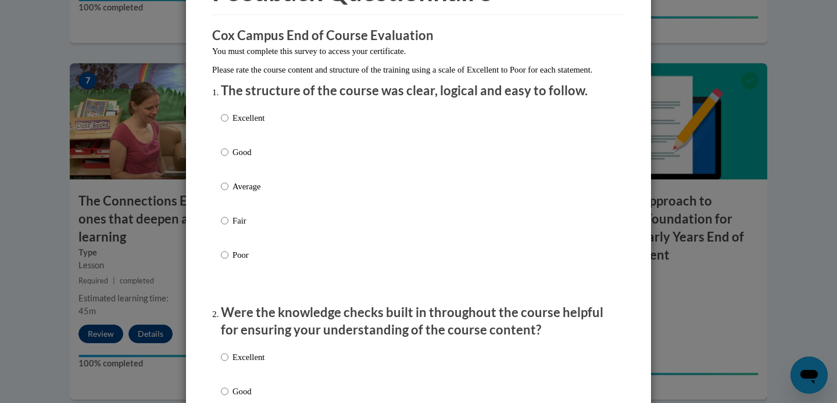
scroll to position [84, 0]
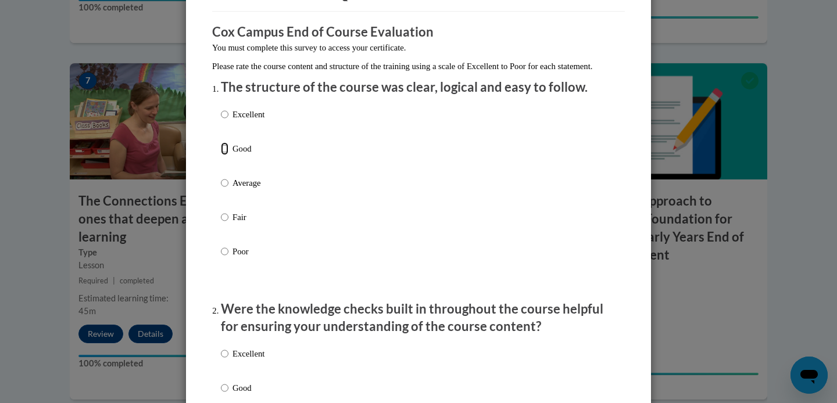
click at [221, 155] on input "Good" at bounding box center [225, 148] width 8 height 13
radio input "true"
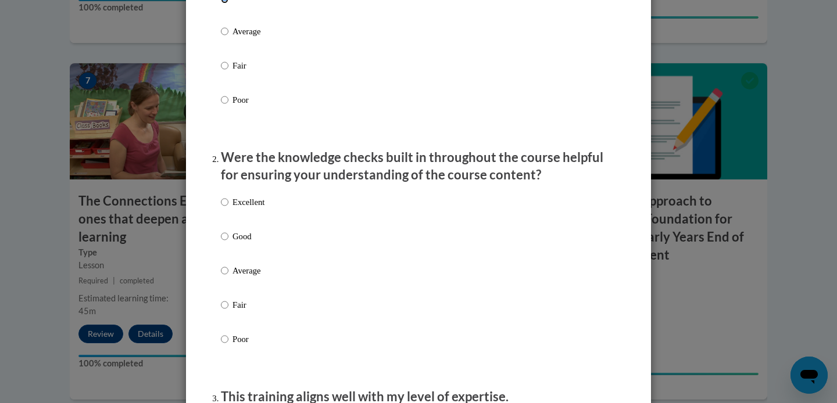
scroll to position [247, 0]
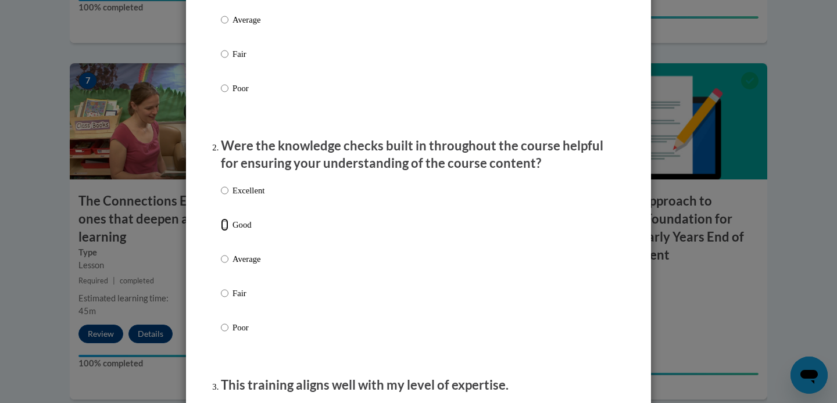
click at [223, 231] on input "Good" at bounding box center [225, 224] width 8 height 13
radio input "true"
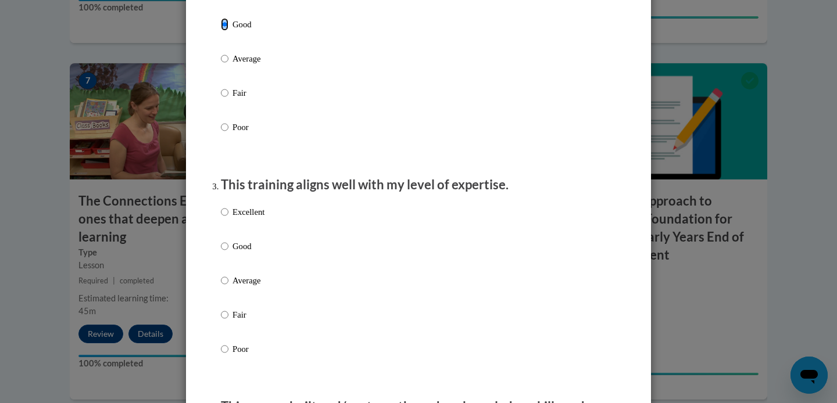
scroll to position [464, 0]
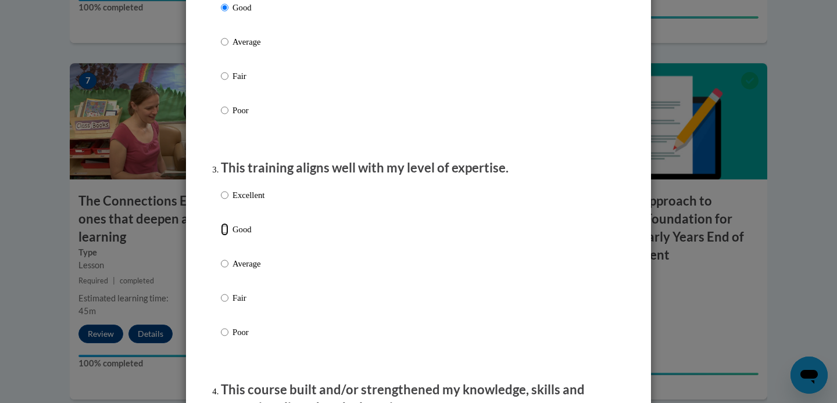
click at [223, 236] on input "Good" at bounding box center [225, 229] width 8 height 13
radio input "true"
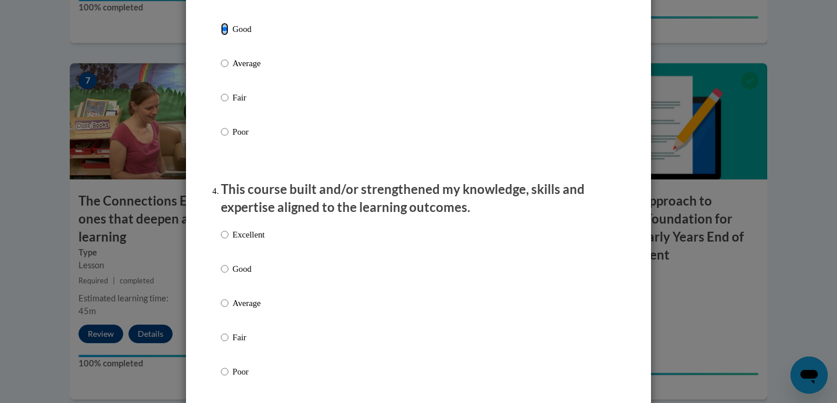
scroll to position [679, 0]
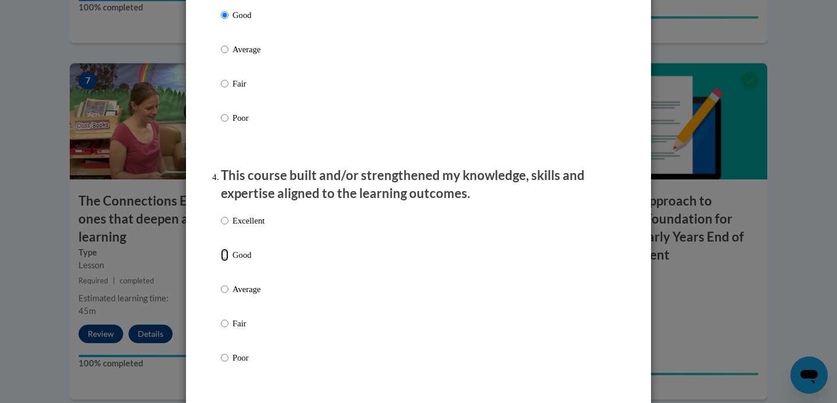
click at [222, 261] on input "Good" at bounding box center [225, 255] width 8 height 13
radio input "true"
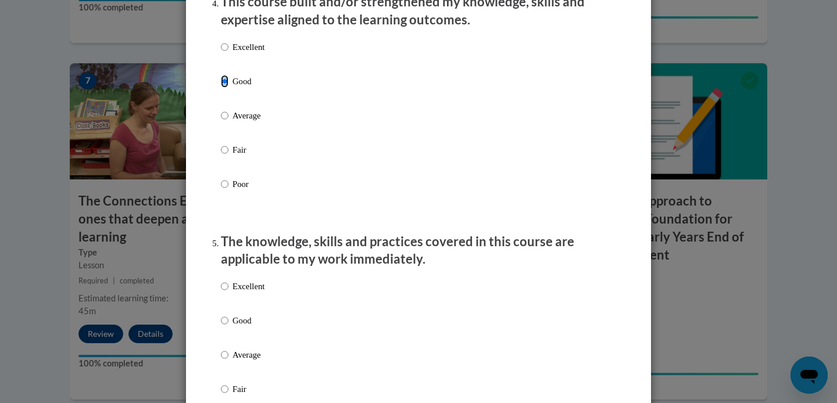
scroll to position [854, 0]
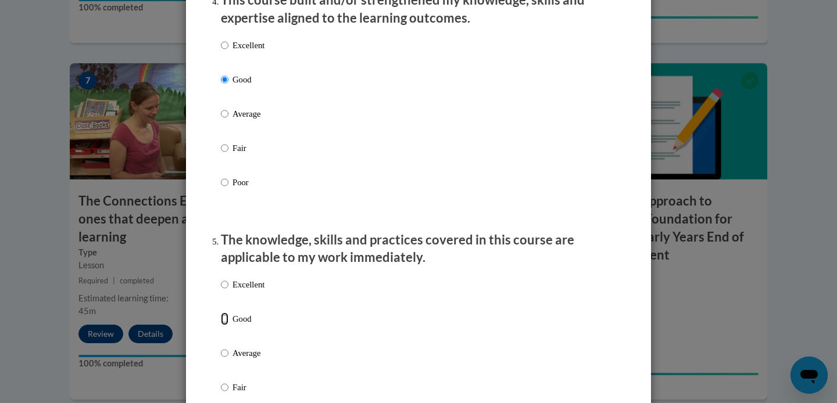
click at [221, 325] on input "Good" at bounding box center [225, 319] width 8 height 13
radio input "true"
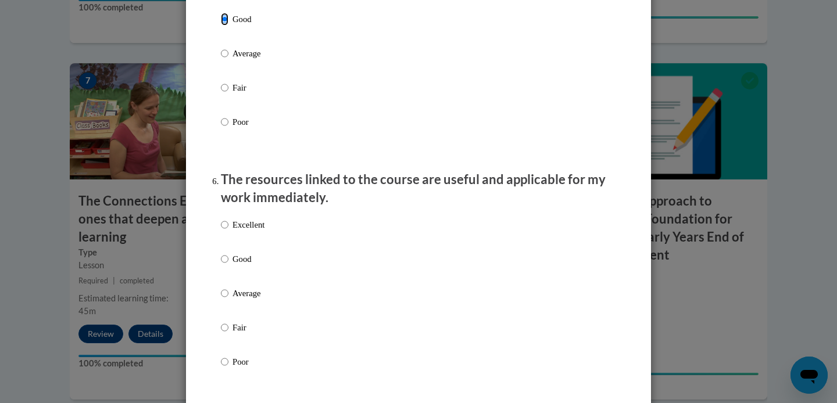
scroll to position [1173, 0]
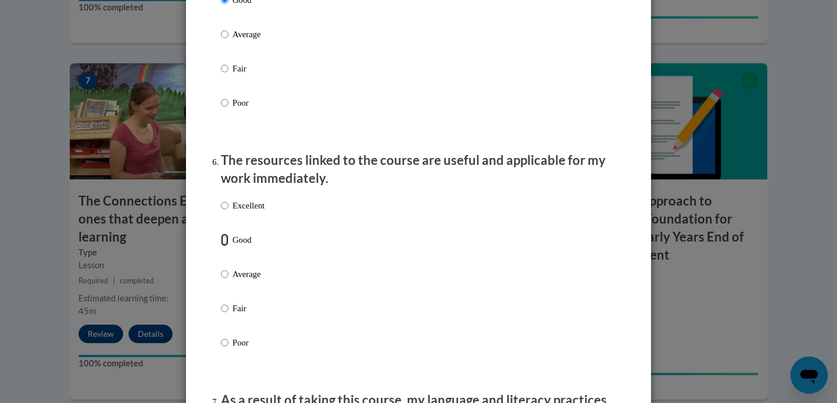
click at [221, 243] on input "Good" at bounding box center [225, 240] width 8 height 13
radio input "true"
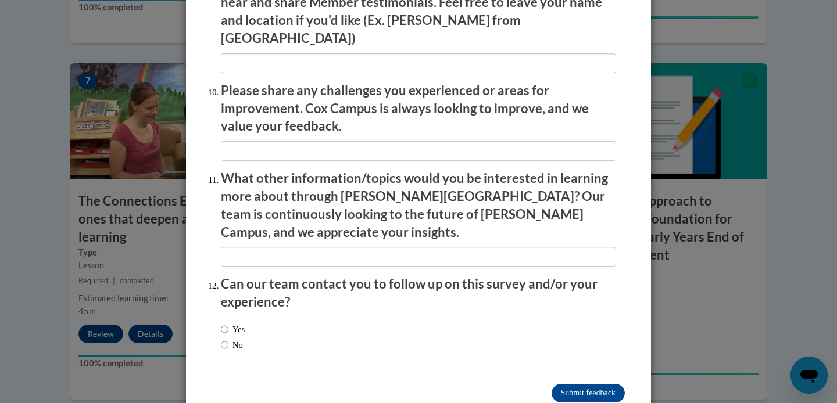
scroll to position [2004, 0]
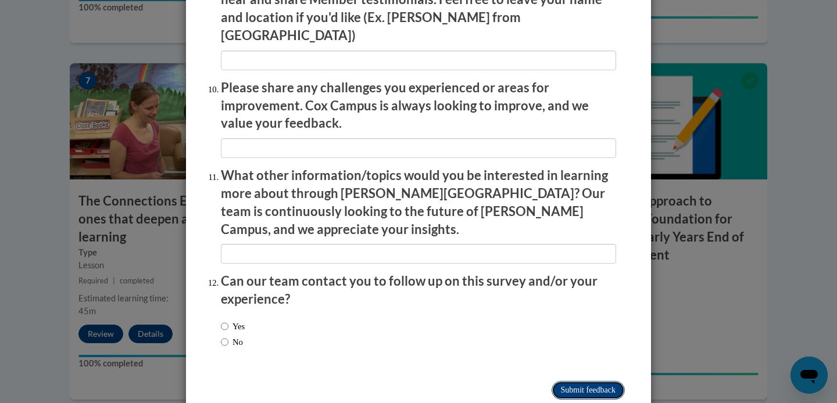
click at [579, 381] on input "Submit feedback" at bounding box center [587, 390] width 73 height 19
